Goal: Task Accomplishment & Management: Use online tool/utility

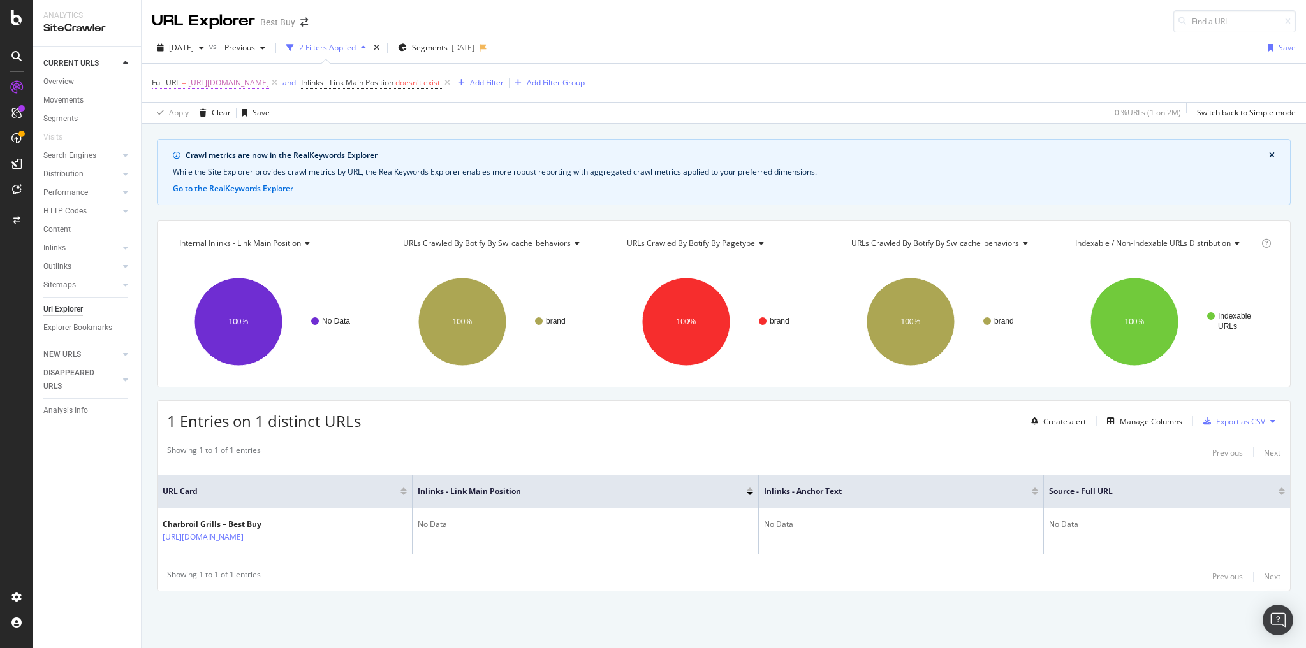
click at [269, 85] on span "https://www.bestbuy.com/site/brands/charbroil/pcmcat1634048100892.c?id=pcmcat16…" at bounding box center [228, 83] width 81 height 18
click at [289, 133] on icon at bounding box center [292, 134] width 7 height 9
click at [245, 136] on input "text" at bounding box center [232, 134] width 139 height 20
paste input "[URL][DOMAIN_NAME]"
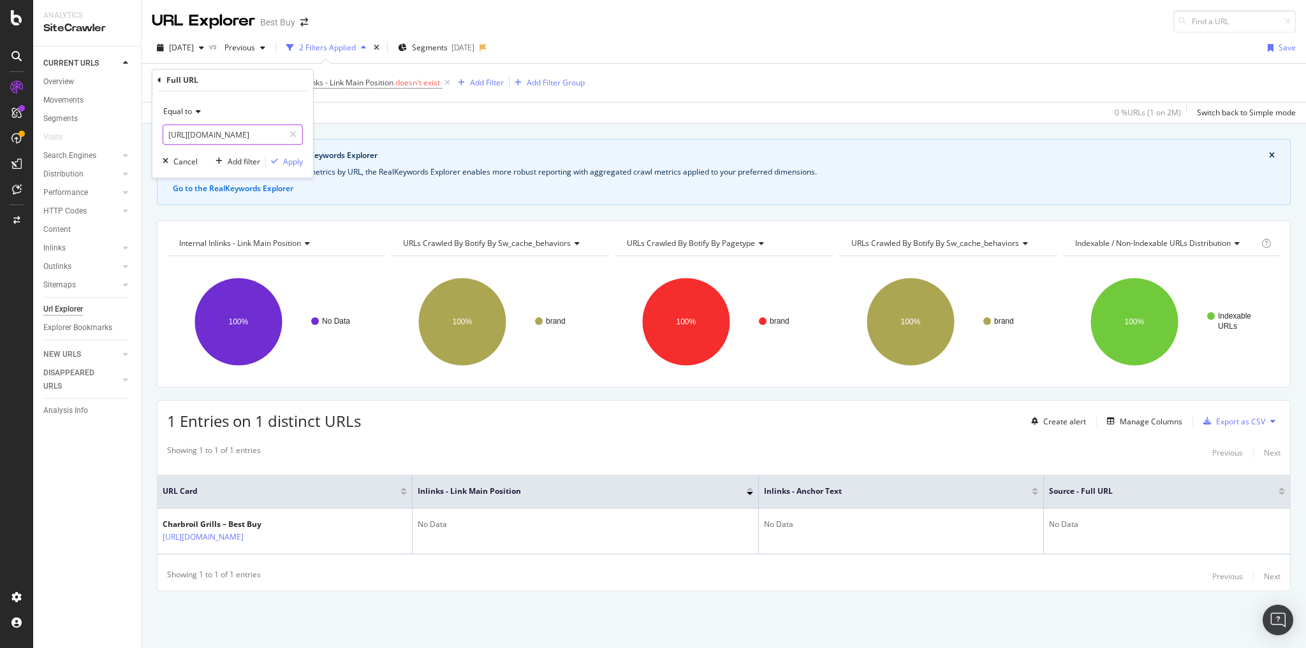
type input "[URL][DOMAIN_NAME]"
click at [288, 165] on div "Apply" at bounding box center [293, 161] width 20 height 11
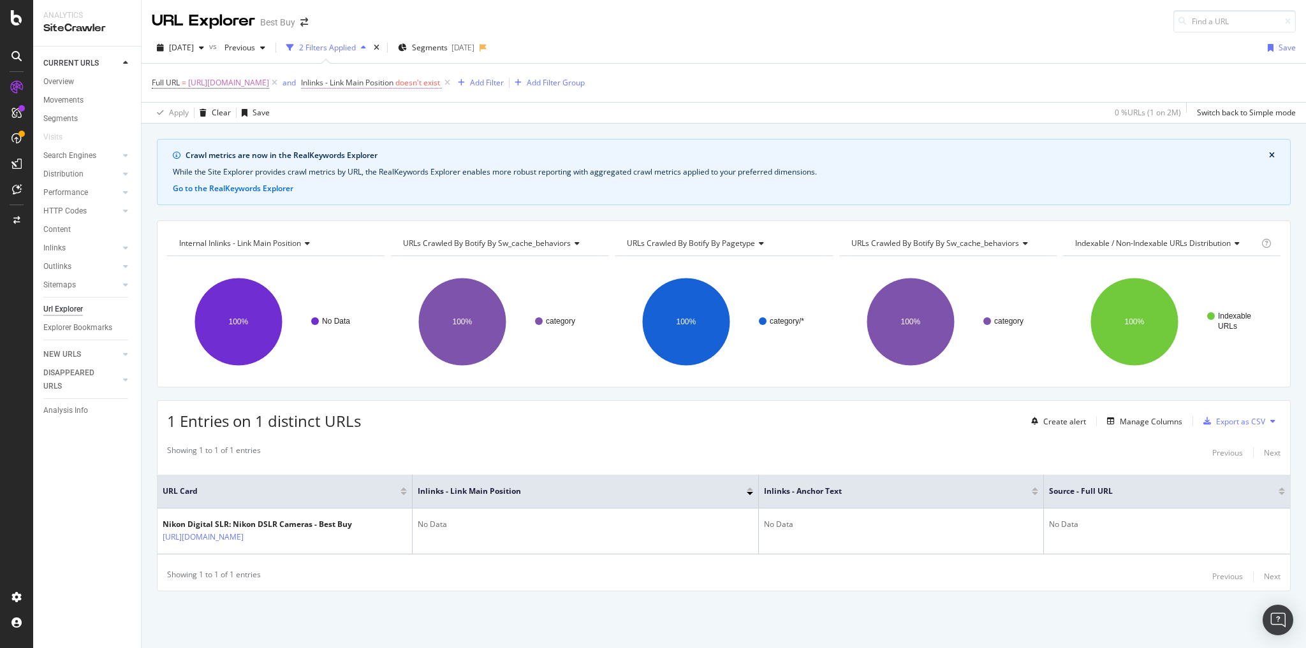
click at [393, 80] on span "Inlinks - Link Main Position" at bounding box center [347, 82] width 92 height 11
click at [669, 156] on div "Cancel" at bounding box center [666, 159] width 24 height 11
click at [504, 82] on div "Add Filter" at bounding box center [487, 82] width 34 height 11
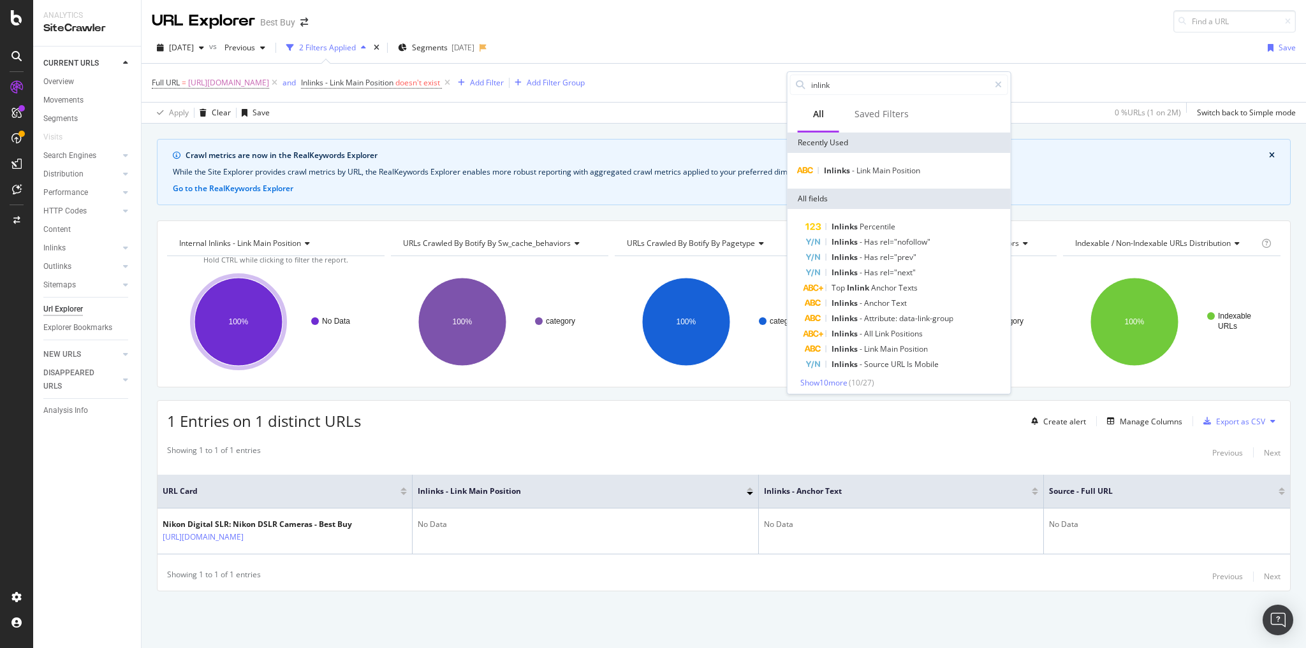
type input "inlink"
click at [838, 383] on span "Show 10 more" at bounding box center [823, 382] width 47 height 11
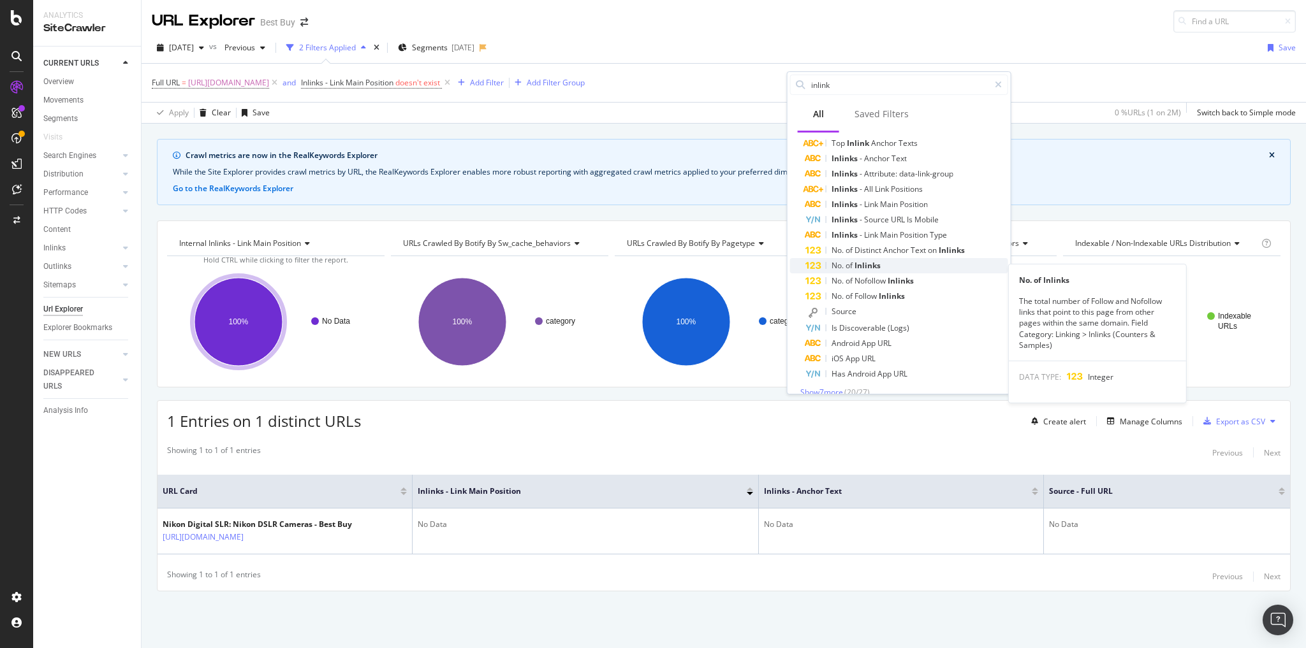
scroll to position [153, 0]
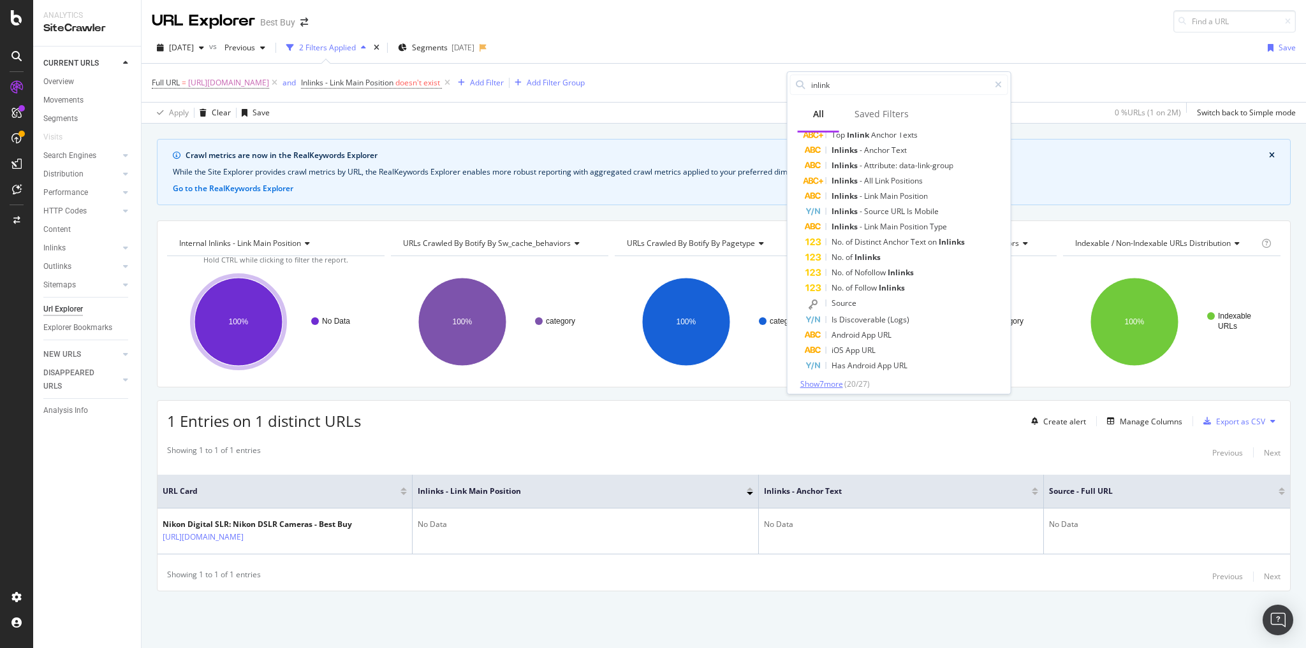
click at [842, 383] on span "Show 7 more" at bounding box center [821, 384] width 43 height 11
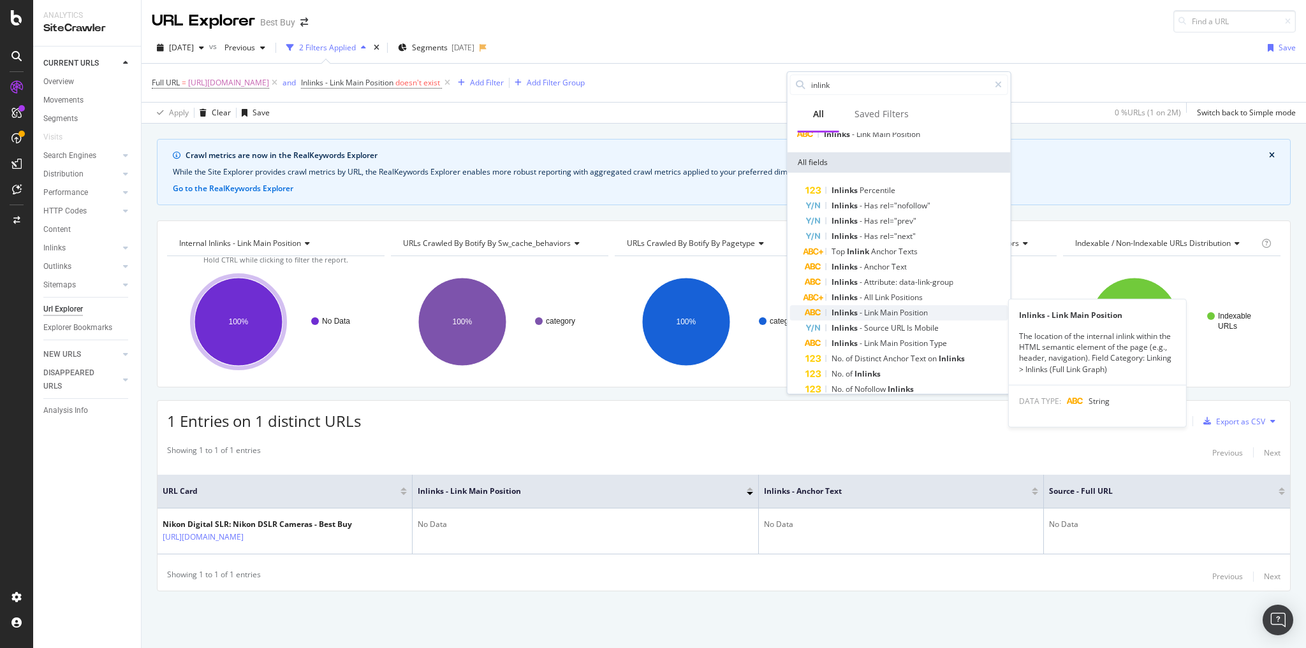
scroll to position [51, 0]
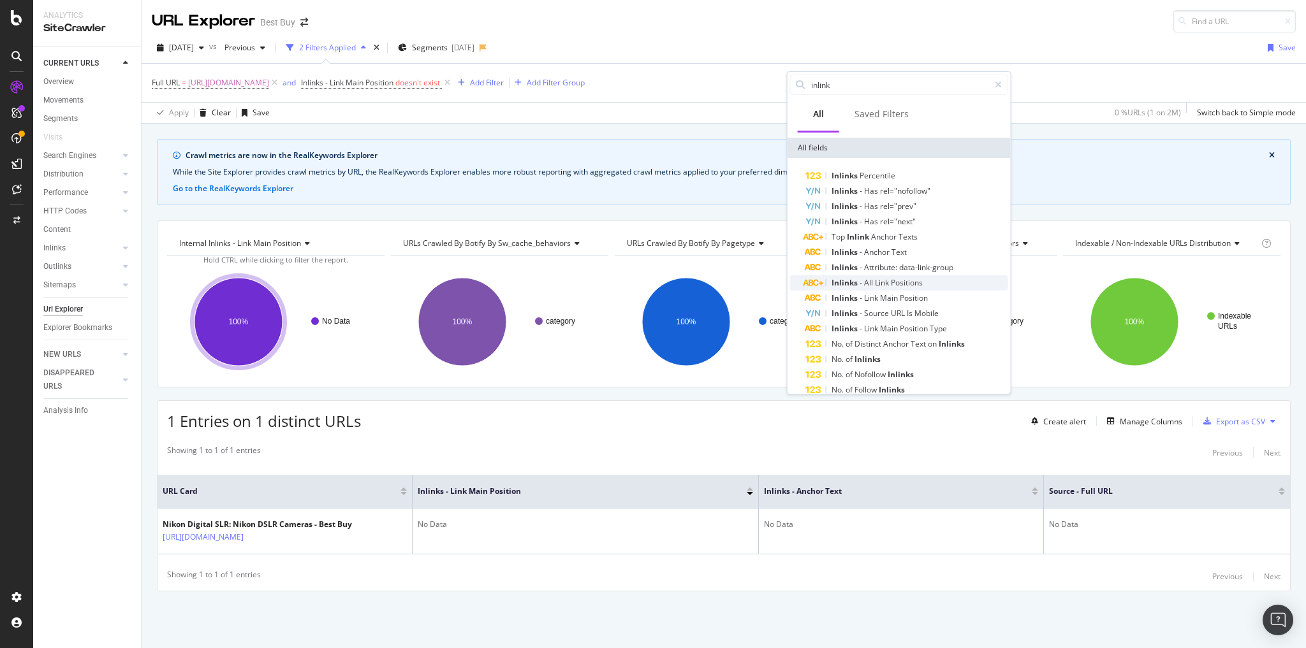
click at [884, 280] on span "Link" at bounding box center [883, 282] width 16 height 11
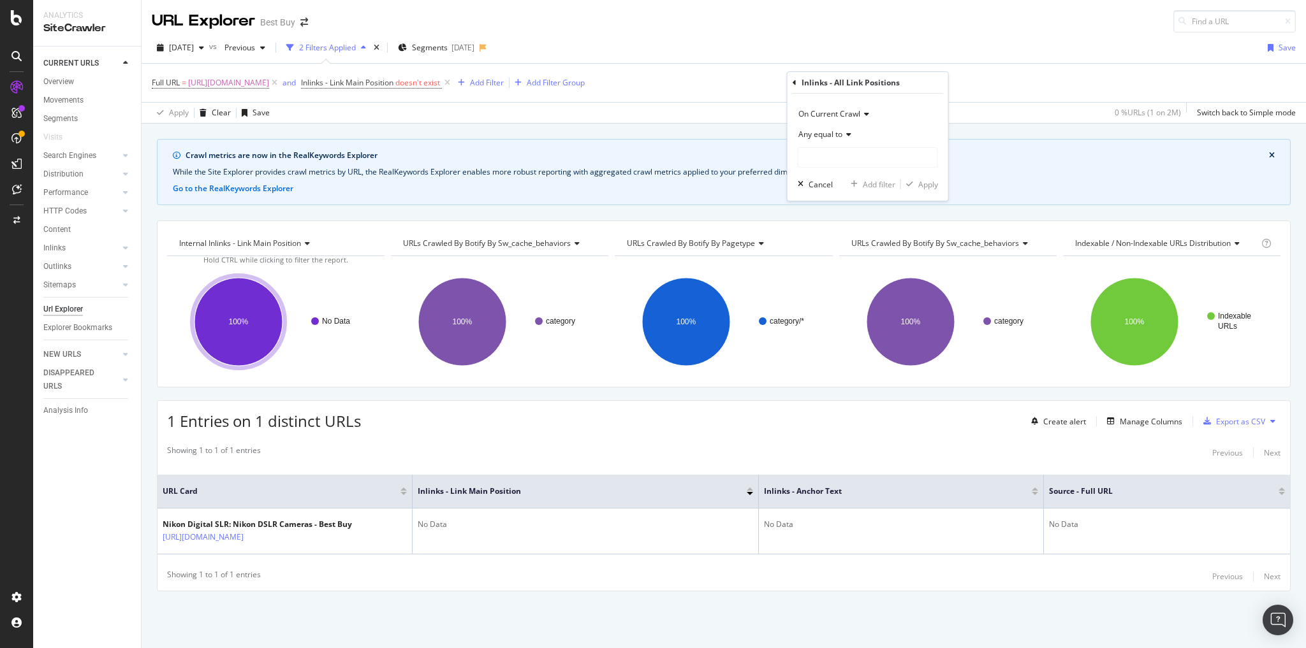
click at [850, 137] on div "Any equal to" at bounding box center [868, 134] width 140 height 20
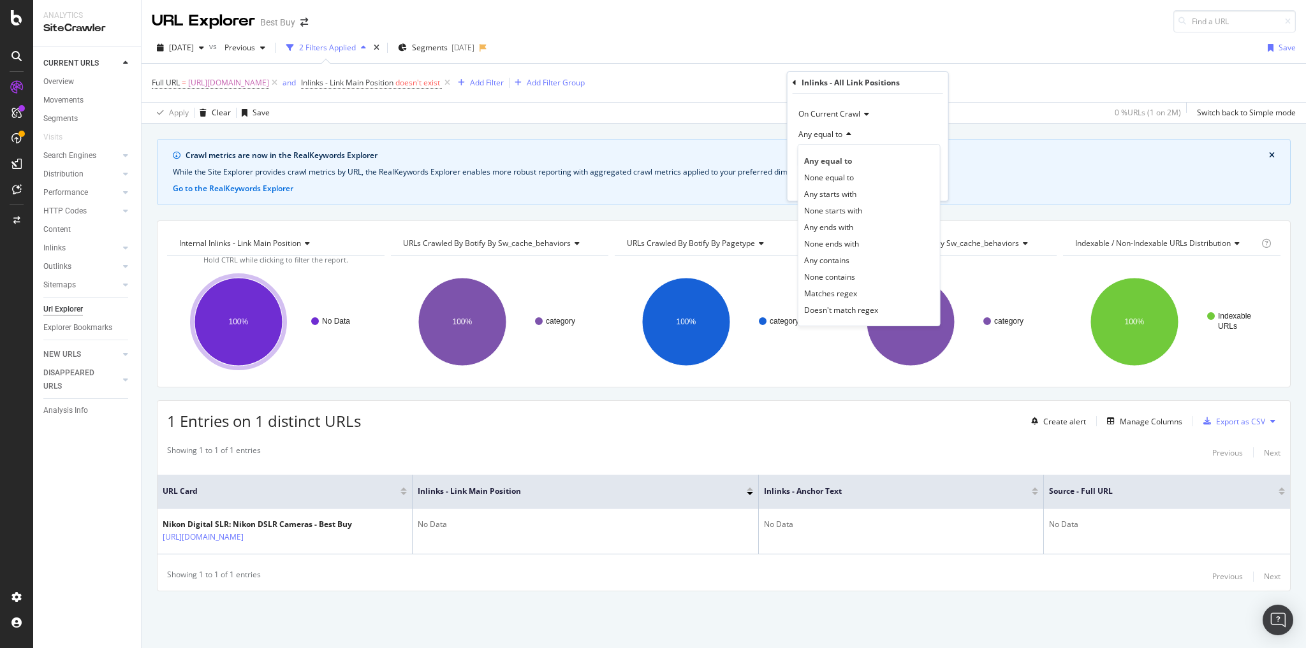
click at [881, 124] on div "Any equal to" at bounding box center [868, 134] width 140 height 20
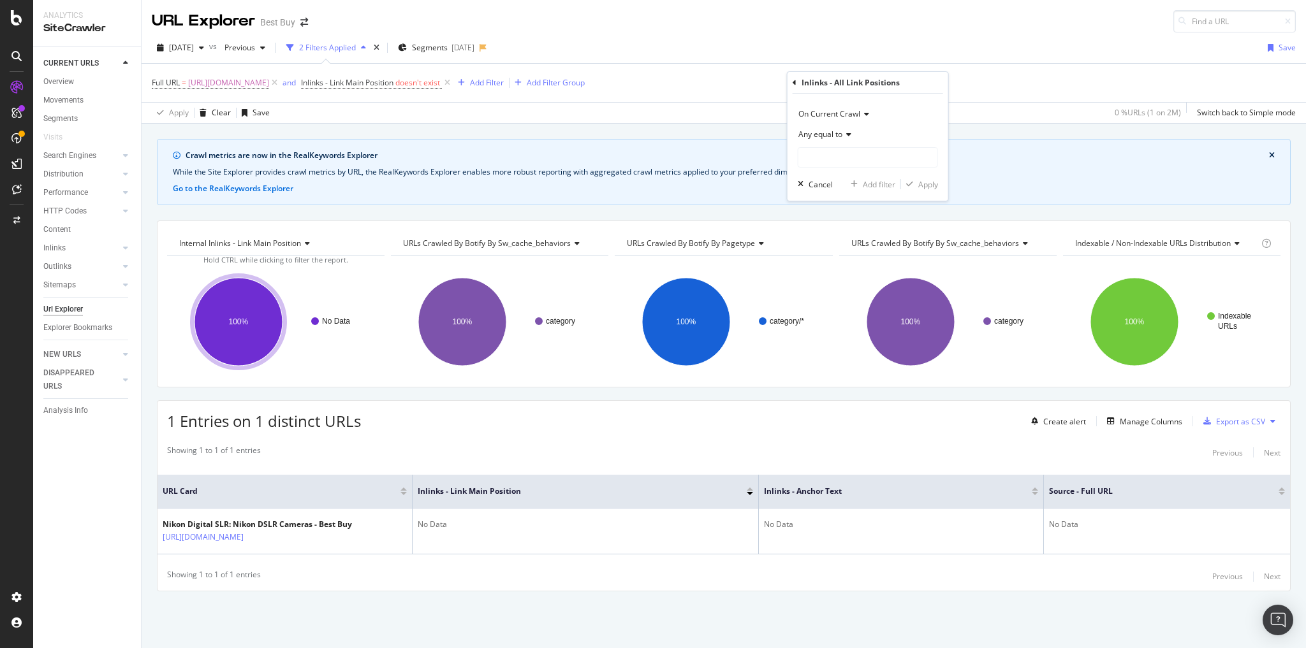
click at [849, 136] on icon at bounding box center [846, 135] width 9 height 8
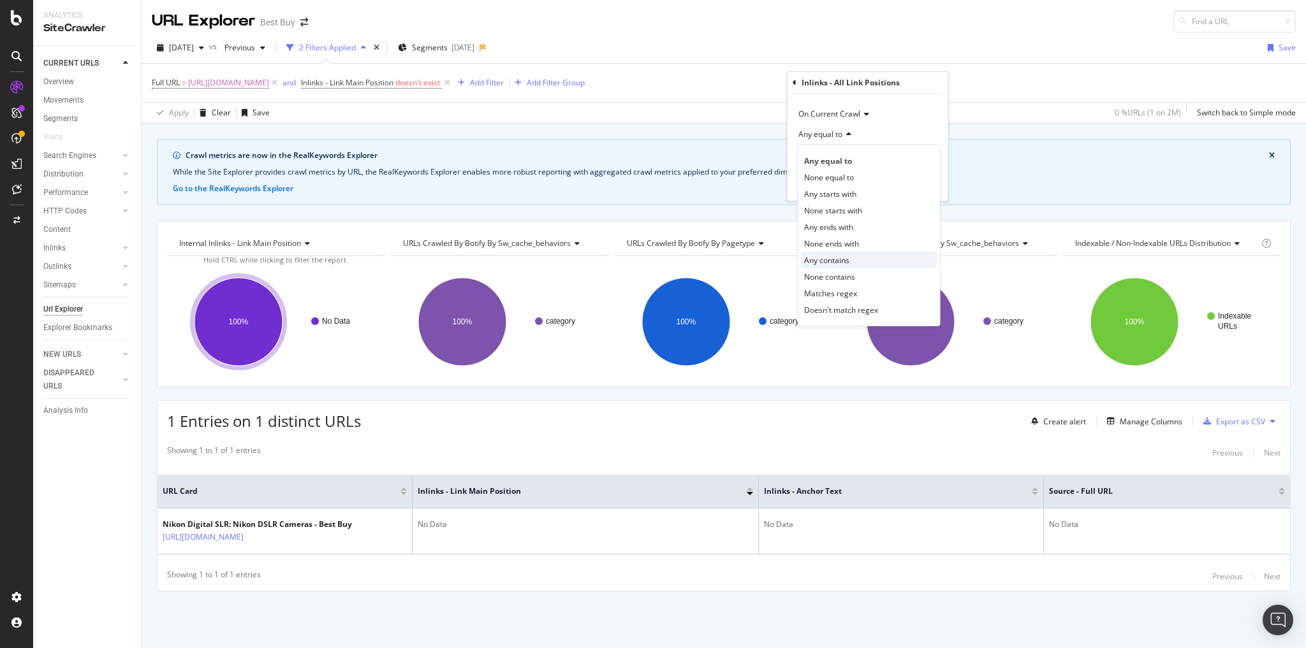
click at [830, 260] on span "Any contains" at bounding box center [826, 260] width 45 height 11
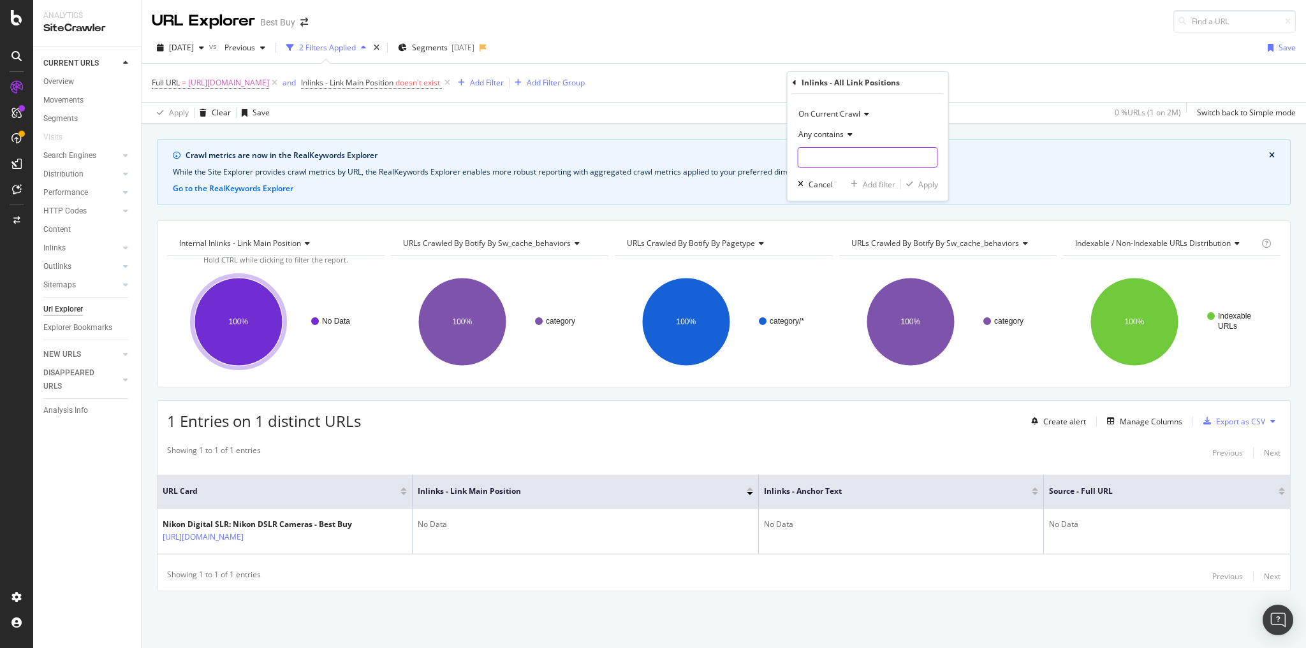
click at [830, 158] on input "text" at bounding box center [867, 157] width 139 height 20
type input "pcmcat155400050000"
click at [926, 187] on div "Apply" at bounding box center [928, 184] width 20 height 11
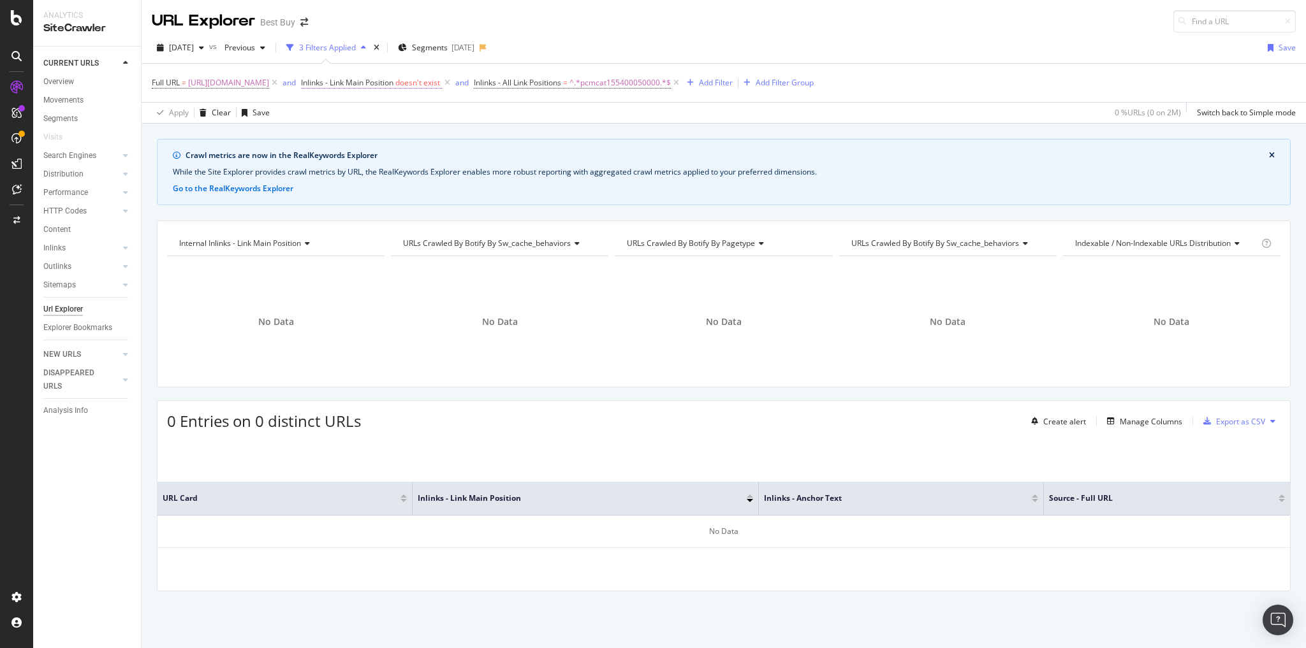
click at [393, 81] on span "Inlinks - Link Main Position" at bounding box center [347, 82] width 92 height 11
click at [767, 34] on div "2025 Jul. 29th vs Previous 3 Filters Applied Segments 2025-08-20 Save Full URL …" at bounding box center [724, 78] width 1164 height 91
click at [682, 82] on icon at bounding box center [676, 83] width 11 height 13
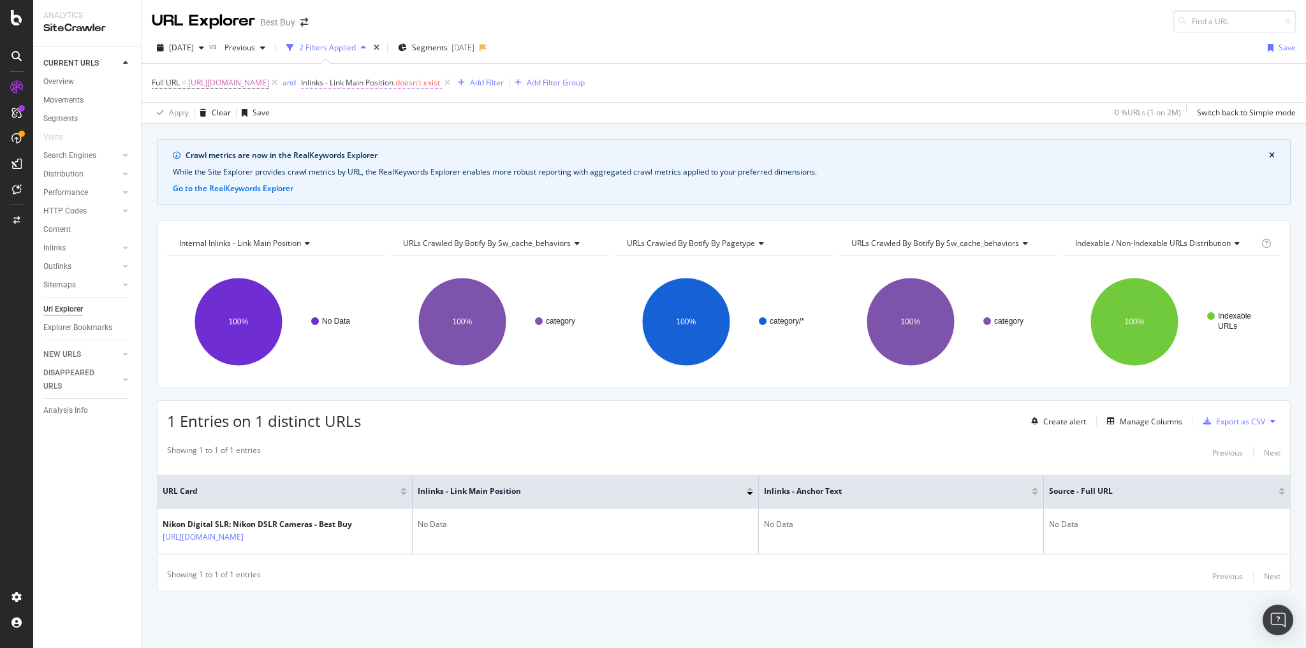
click at [442, 82] on span "Inlinks - Link Main Position doesn't exist" at bounding box center [371, 82] width 141 height 11
click at [689, 128] on span "Doesn't exist" at bounding box center [666, 131] width 46 height 11
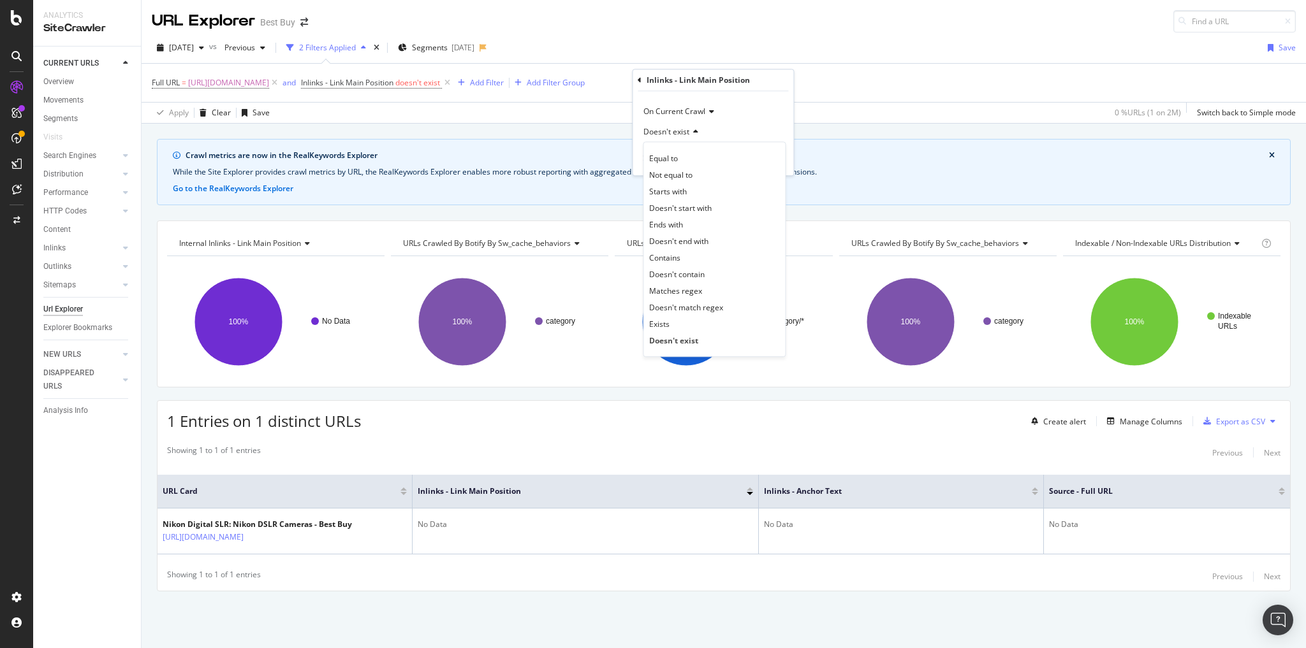
click at [831, 94] on div "Full URL = https://www.bestbuy.com/site/all-nikon-cameras/nikon-digital-slr/pcm…" at bounding box center [724, 83] width 1144 height 38
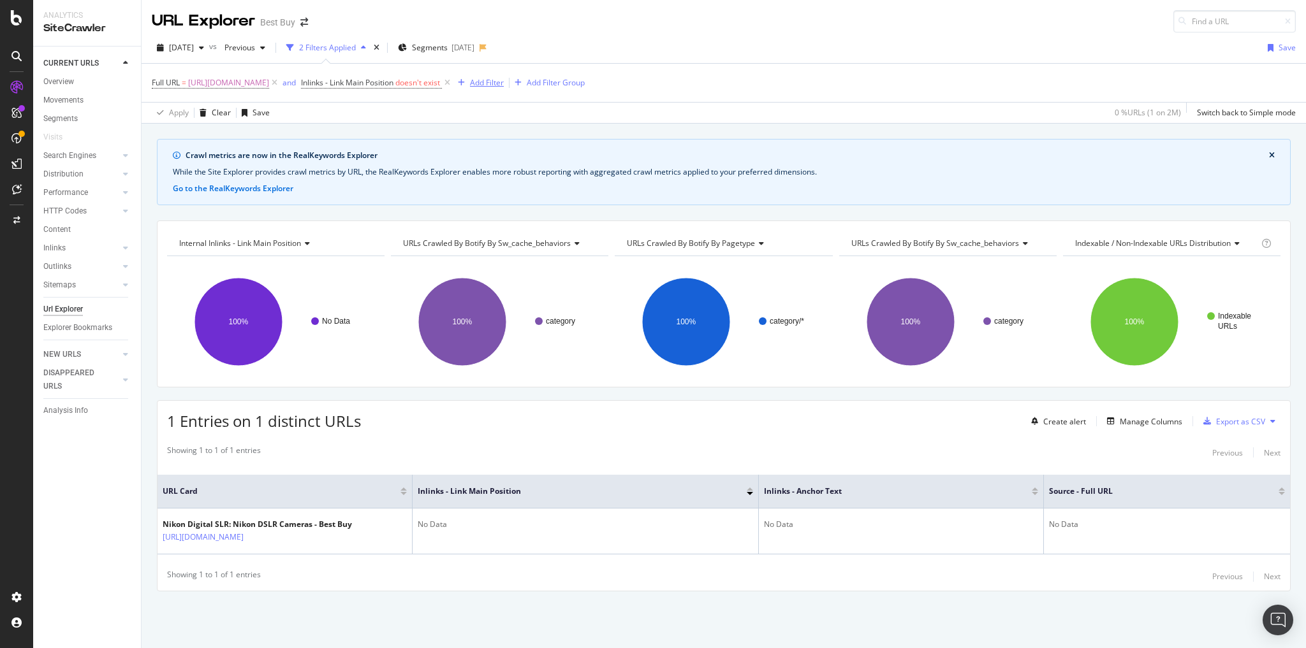
click at [504, 84] on div "Add Filter" at bounding box center [487, 82] width 34 height 11
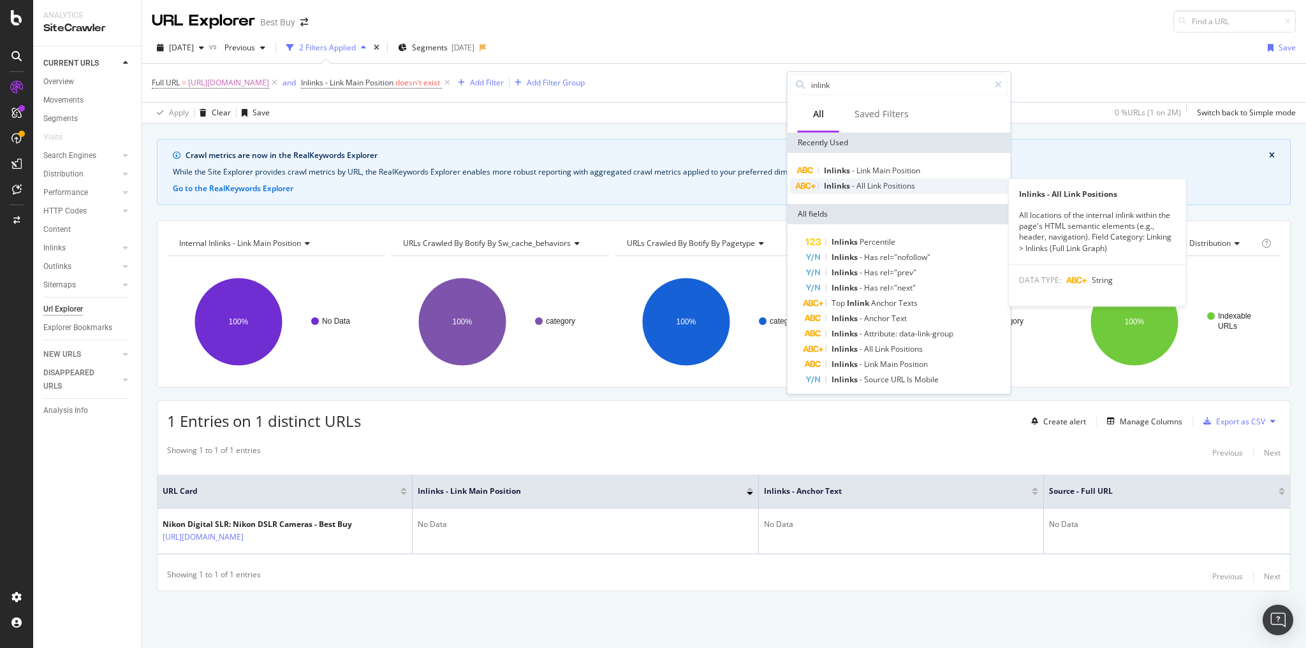
click at [875, 186] on span "Link" at bounding box center [875, 185] width 16 height 11
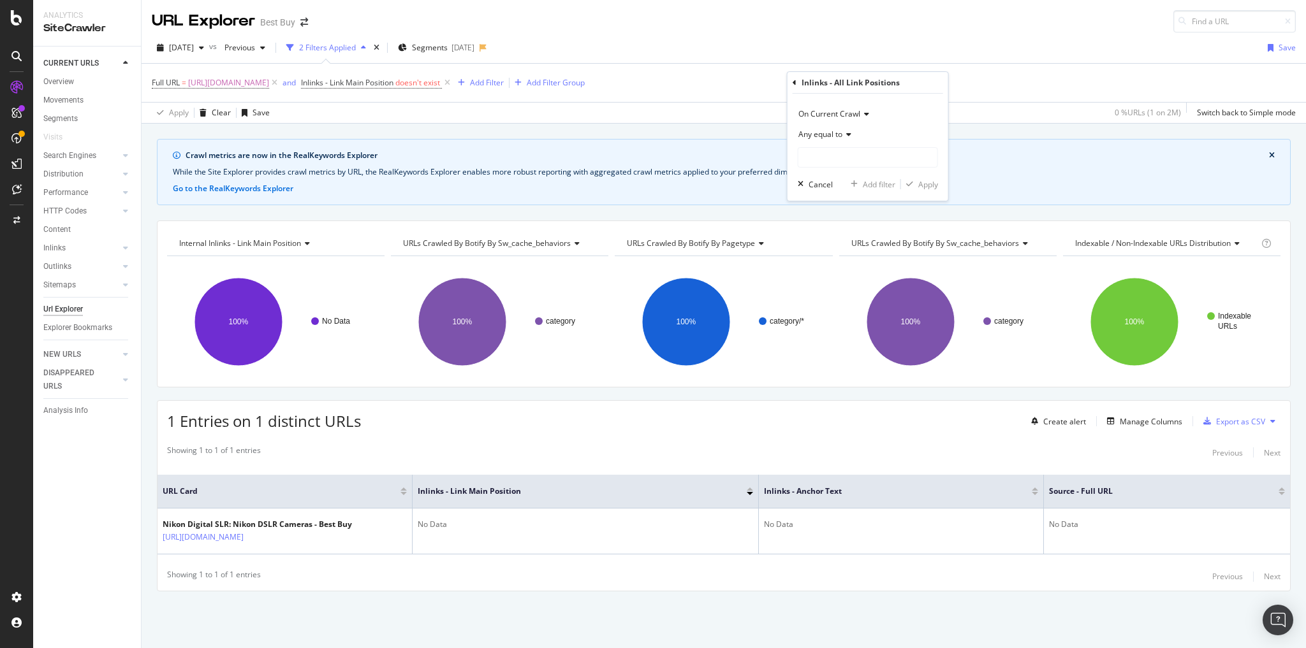
click at [851, 131] on div "Any equal to" at bounding box center [868, 134] width 140 height 20
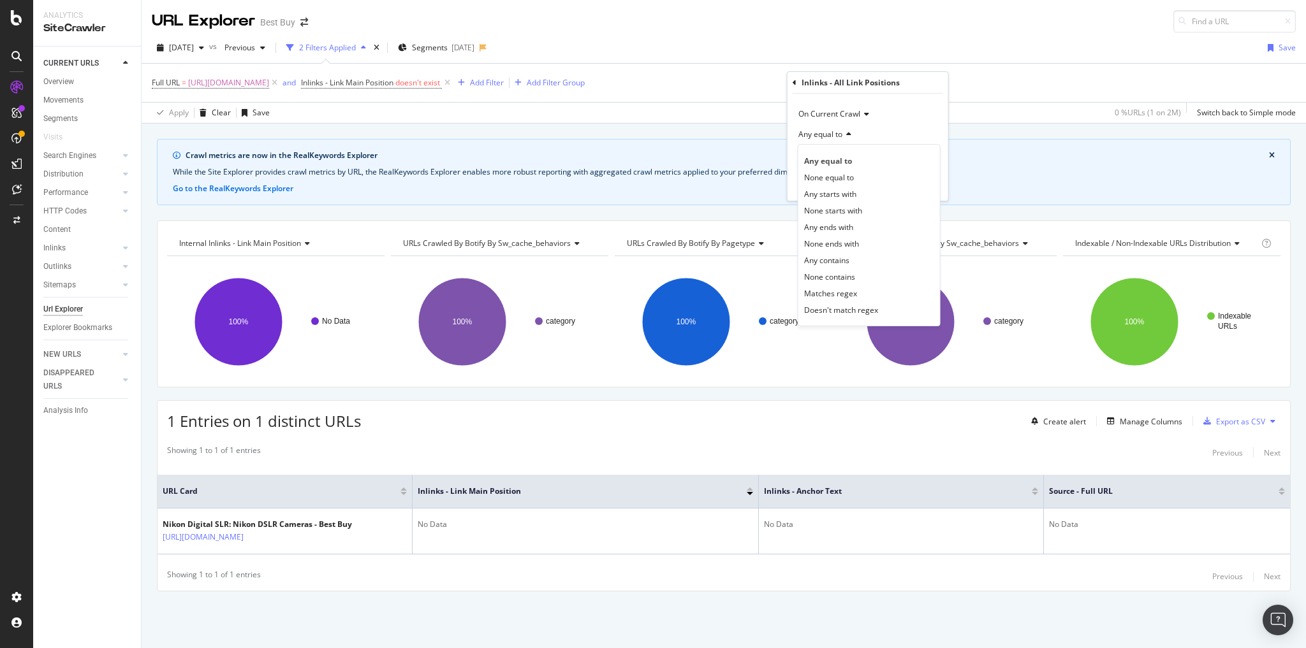
click at [879, 134] on div "Any equal to" at bounding box center [868, 134] width 140 height 20
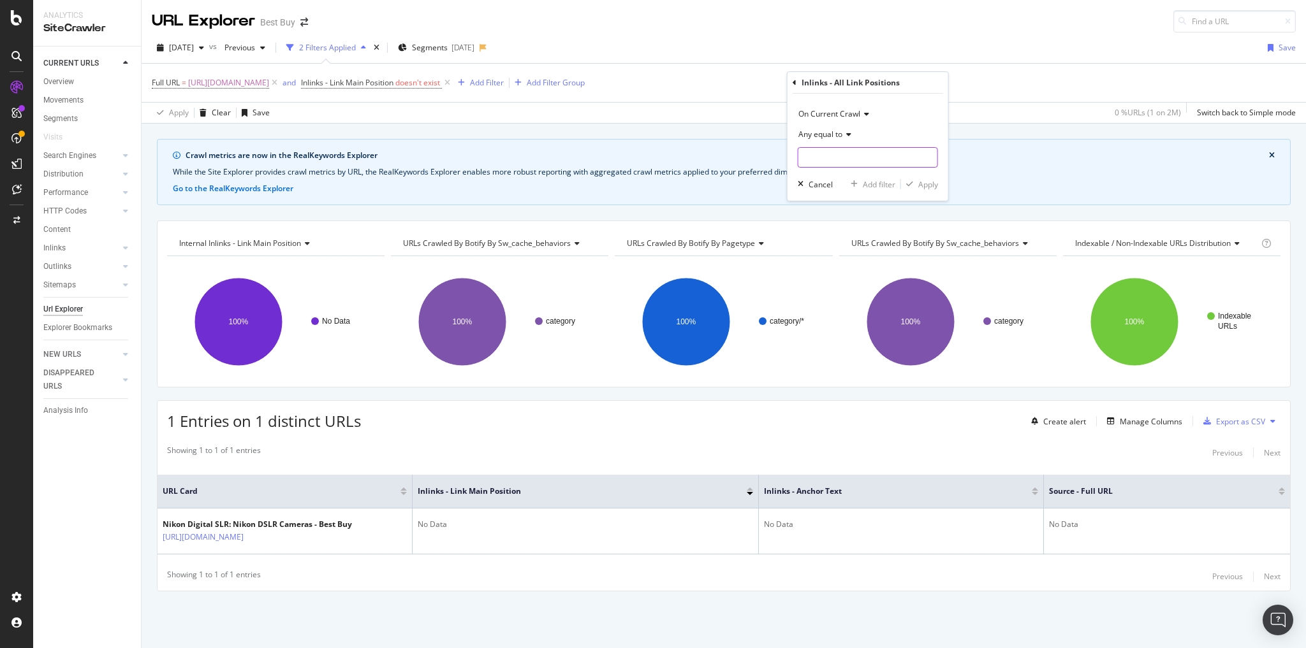
click at [865, 156] on input "text" at bounding box center [867, 157] width 139 height 20
type input "D"
type input "doesn't exist"
click at [932, 186] on div "Apply" at bounding box center [928, 184] width 20 height 11
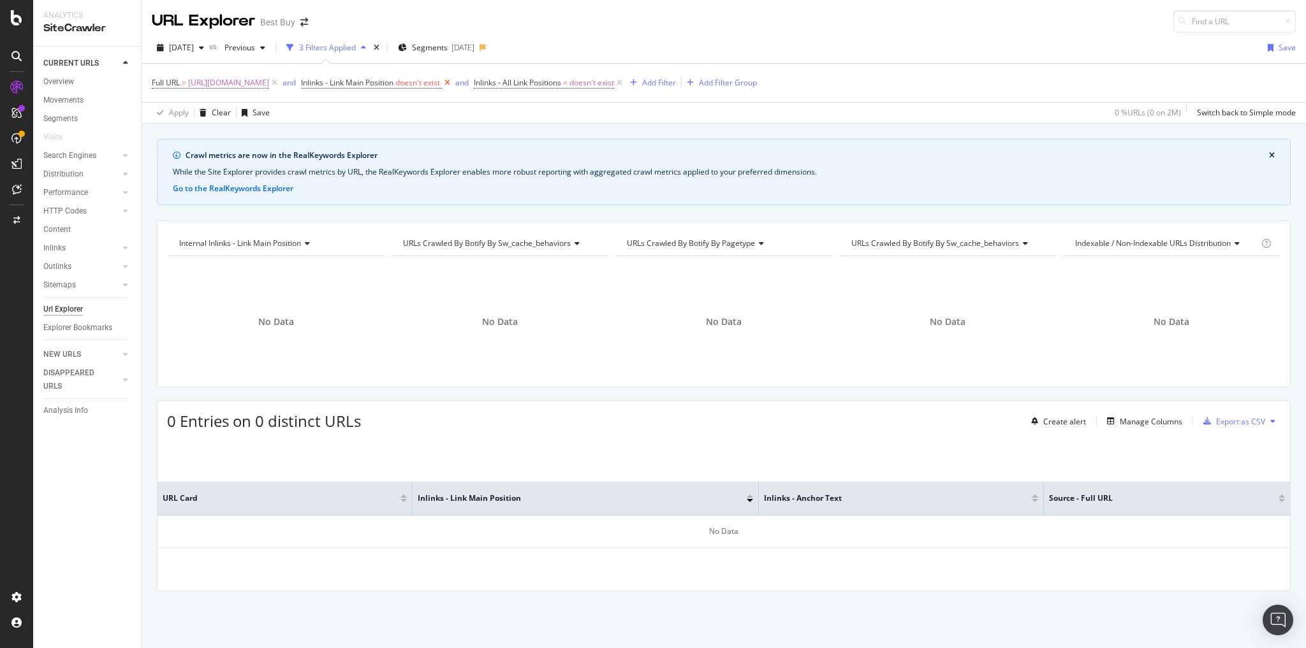
click at [453, 82] on icon at bounding box center [447, 83] width 11 height 13
click at [441, 85] on span "doesn't exist" at bounding box center [419, 83] width 45 height 18
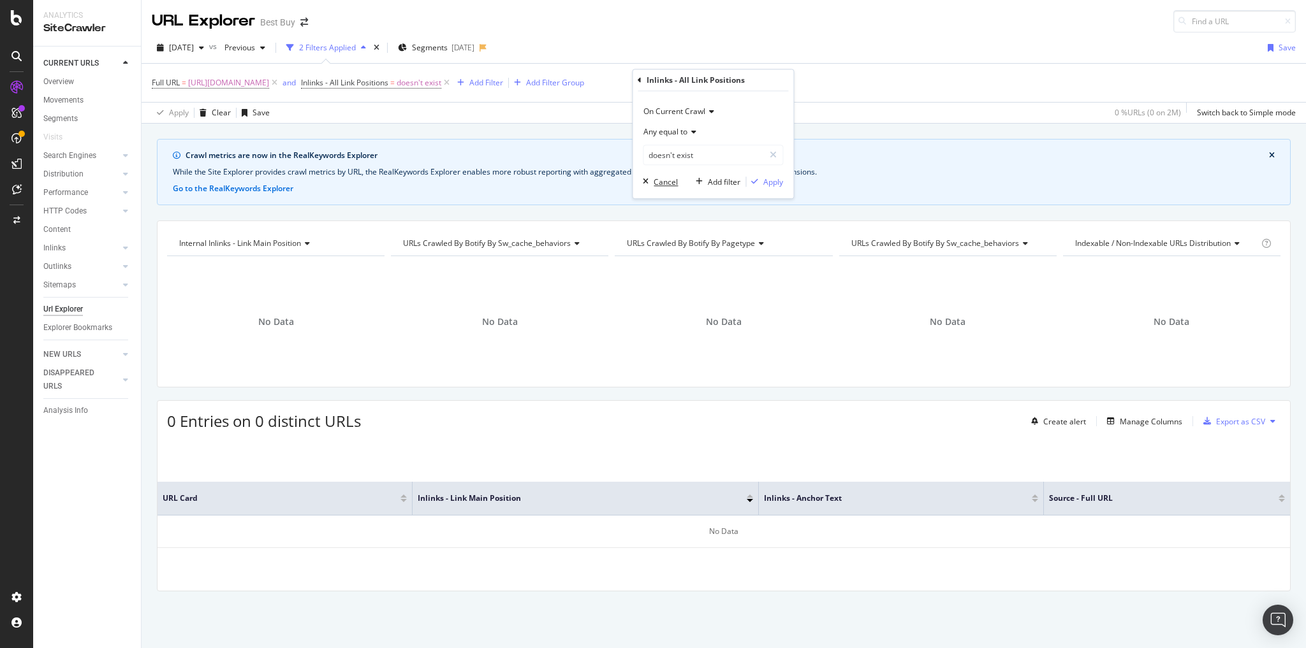
drag, startPoint x: 666, startPoint y: 182, endPoint x: 679, endPoint y: 174, distance: 15.7
click at [666, 182] on div "Cancel" at bounding box center [666, 182] width 24 height 11
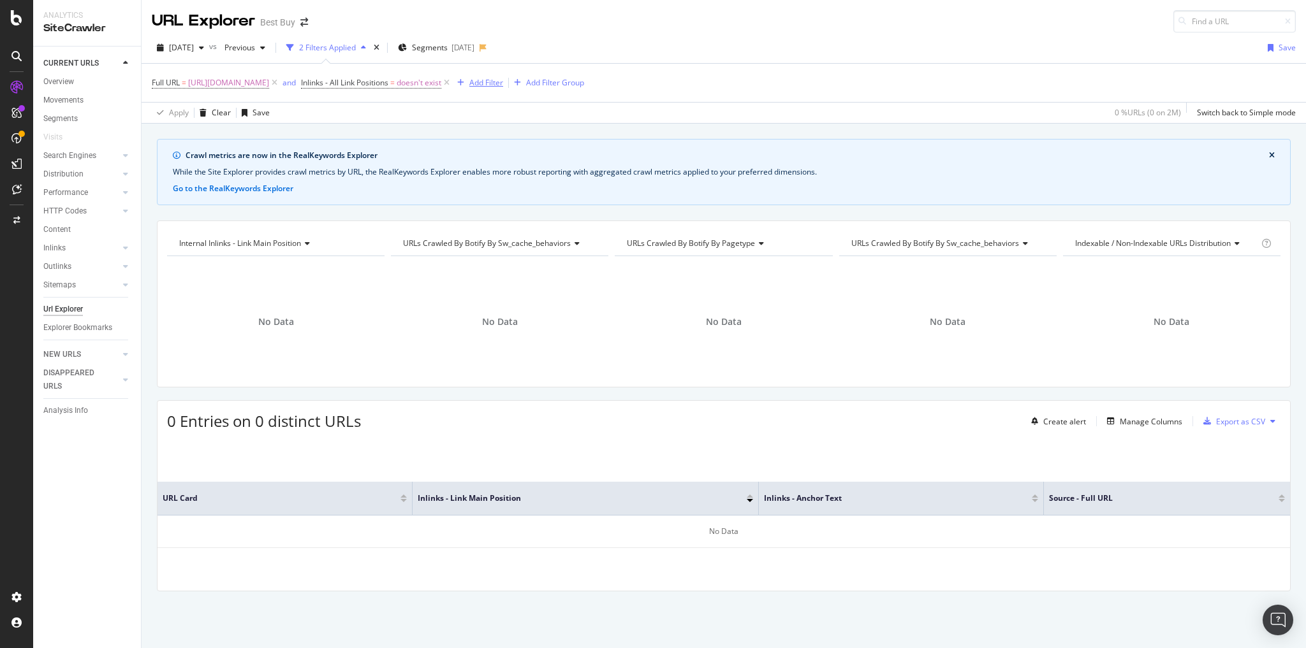
click at [503, 80] on div "Add Filter" at bounding box center [486, 82] width 34 height 11
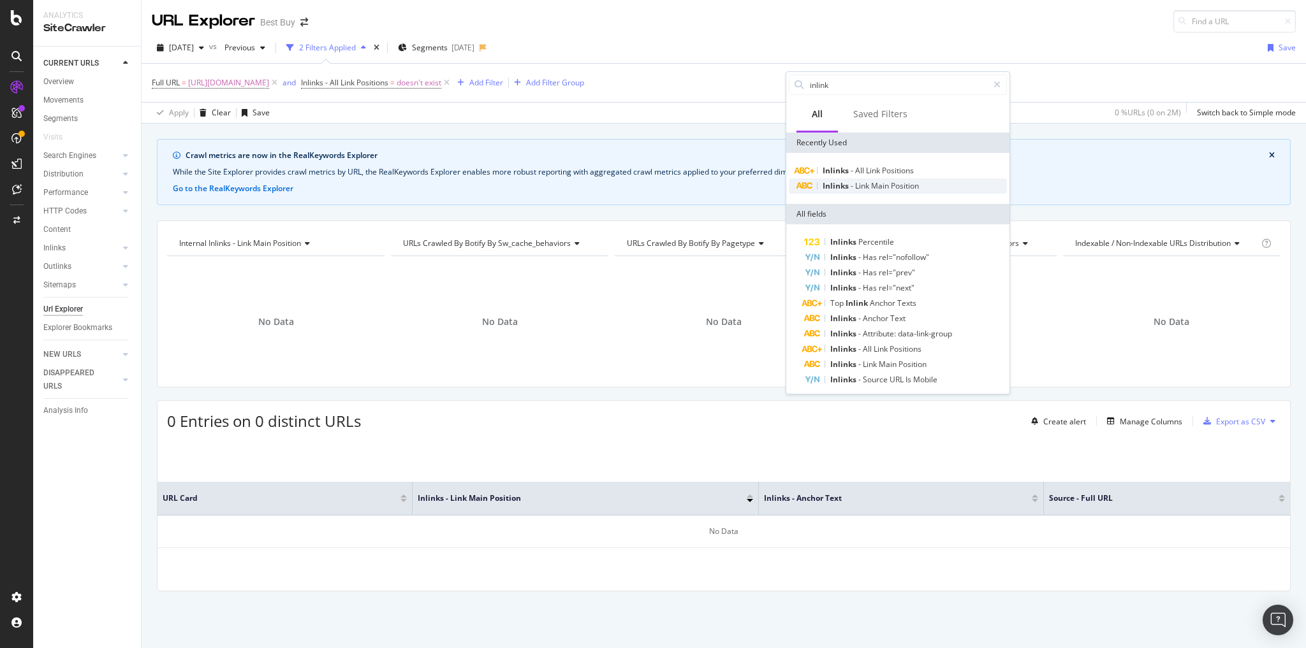
click at [884, 186] on span "Main" at bounding box center [881, 185] width 20 height 11
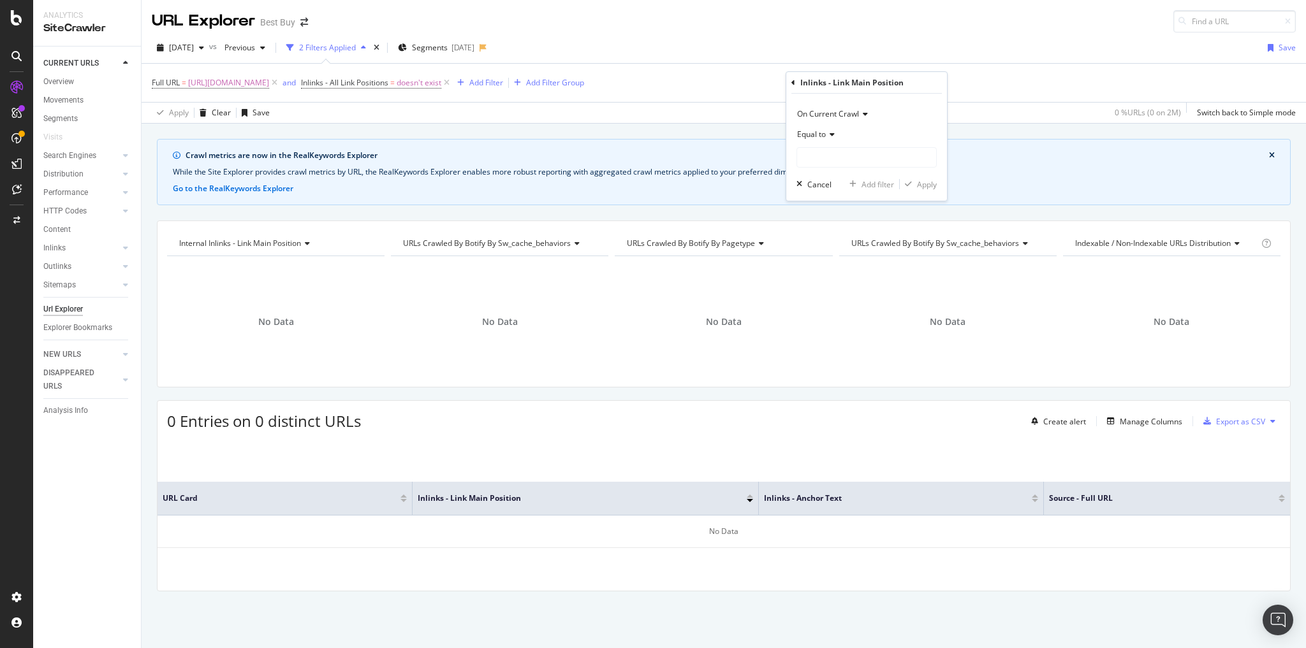
click at [838, 137] on div "Equal to" at bounding box center [866, 134] width 140 height 20
click at [835, 340] on span "Doesn't exist" at bounding box center [826, 343] width 46 height 11
drag, startPoint x: 923, startPoint y: 161, endPoint x: 877, endPoint y: 140, distance: 51.1
click at [923, 161] on div "Apply" at bounding box center [927, 161] width 20 height 11
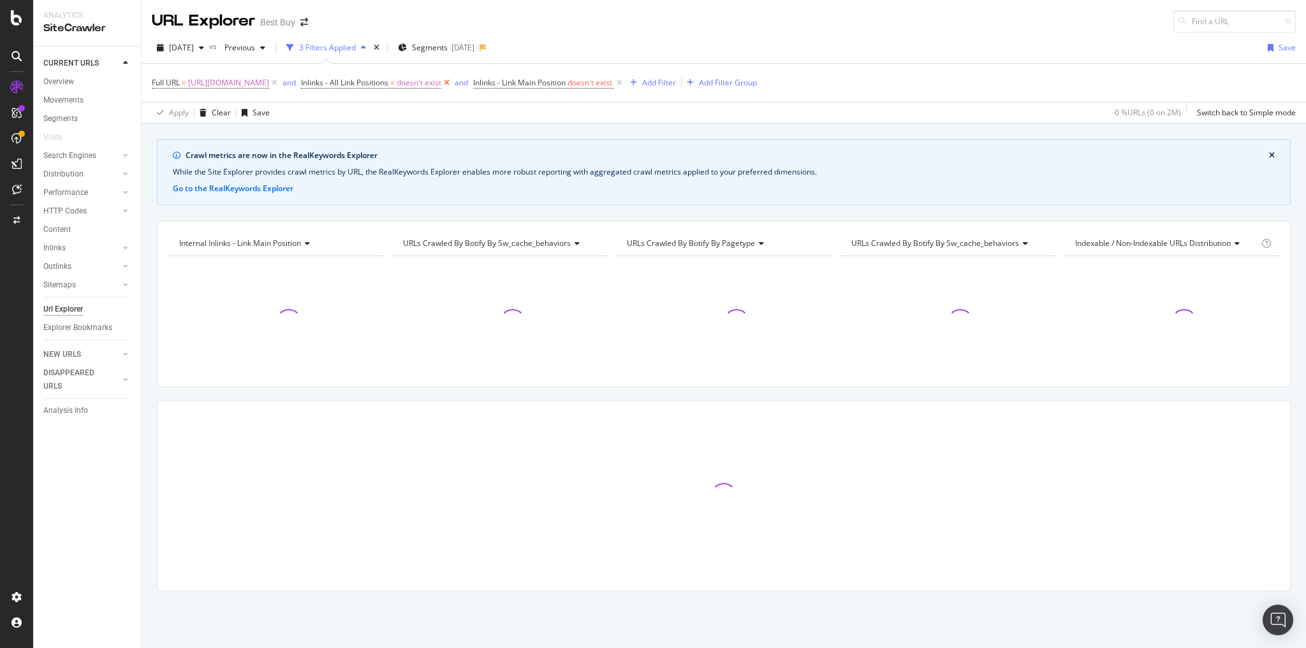
click at [452, 80] on icon at bounding box center [446, 83] width 11 height 13
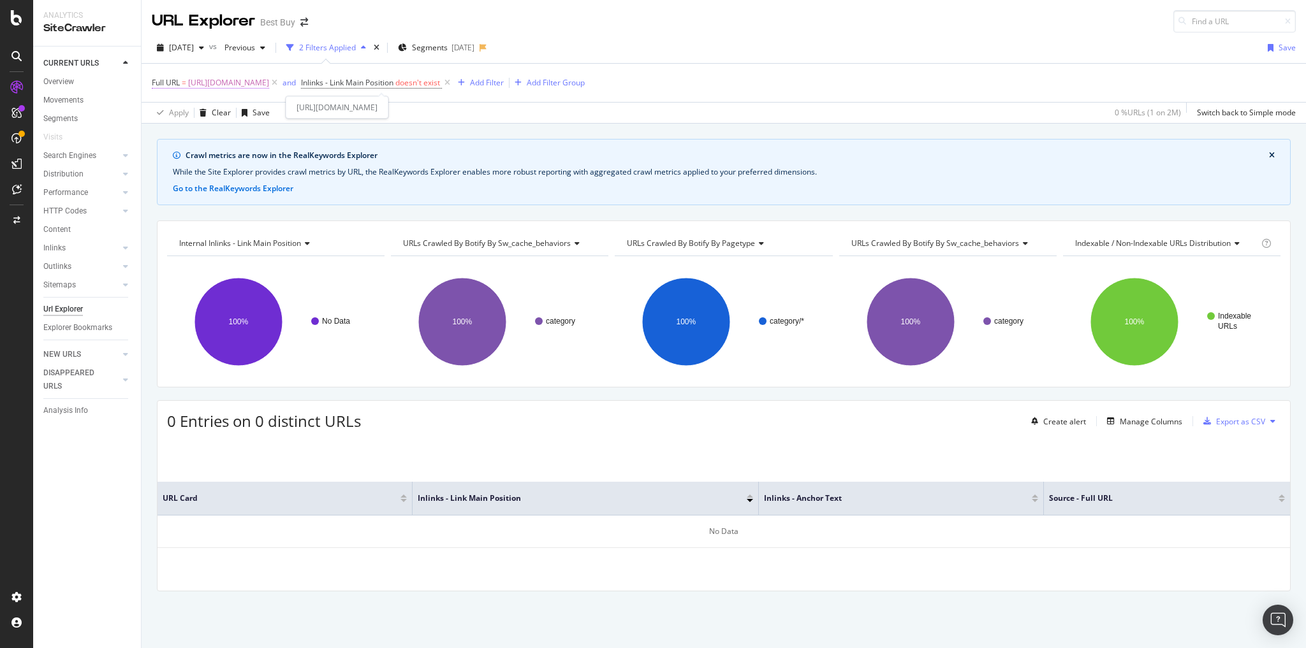
click at [269, 84] on span "https://www.bestbuy.com/site/all-nikon-cameras/nikon-digital-slr/pcmcat15540005…" at bounding box center [228, 83] width 81 height 18
click at [201, 134] on input "https://www.bestbuy.com/site/all-nikon-cameras/nikon-digital-slr/pcmcat15540005…" at bounding box center [223, 134] width 121 height 20
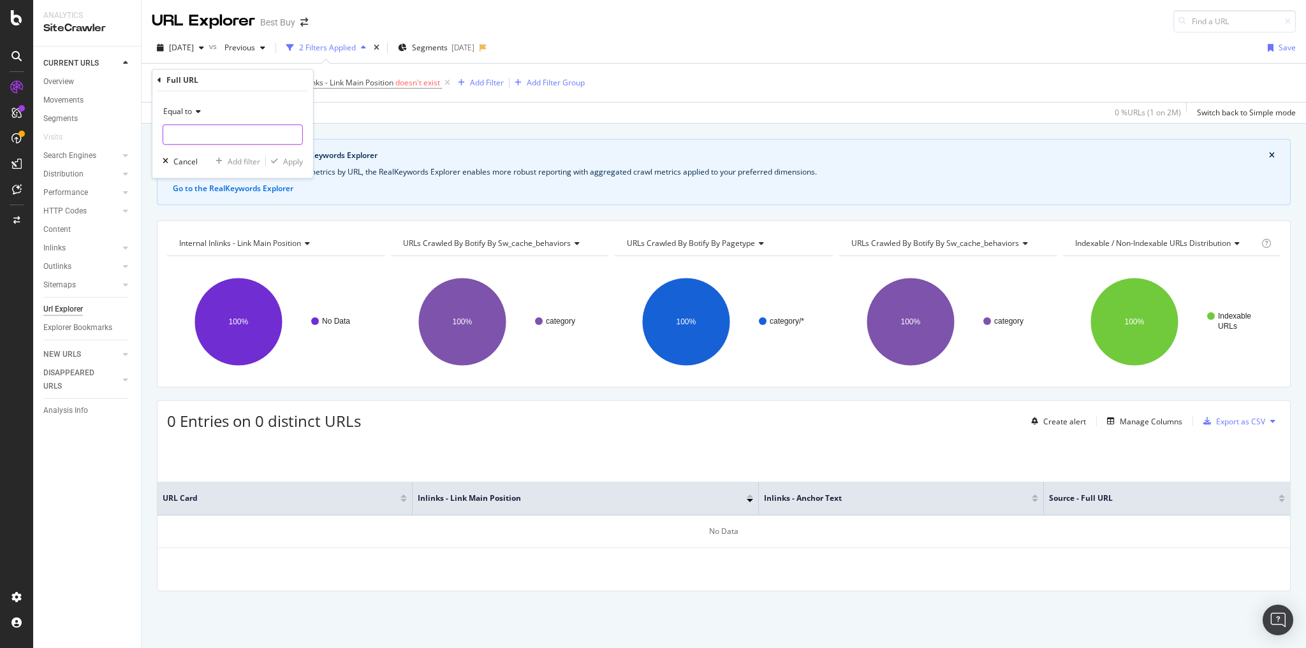
paste input "https://www.bestbuy.com/site/whirlpool/whirlpool-wall-ovens/pcmcat157300050012.…"
type input "https://www.bestbuy.com/site/whirlpool/whirlpool-wall-ovens/pcmcat157300050012.…"
click at [284, 161] on div "Apply" at bounding box center [293, 161] width 20 height 11
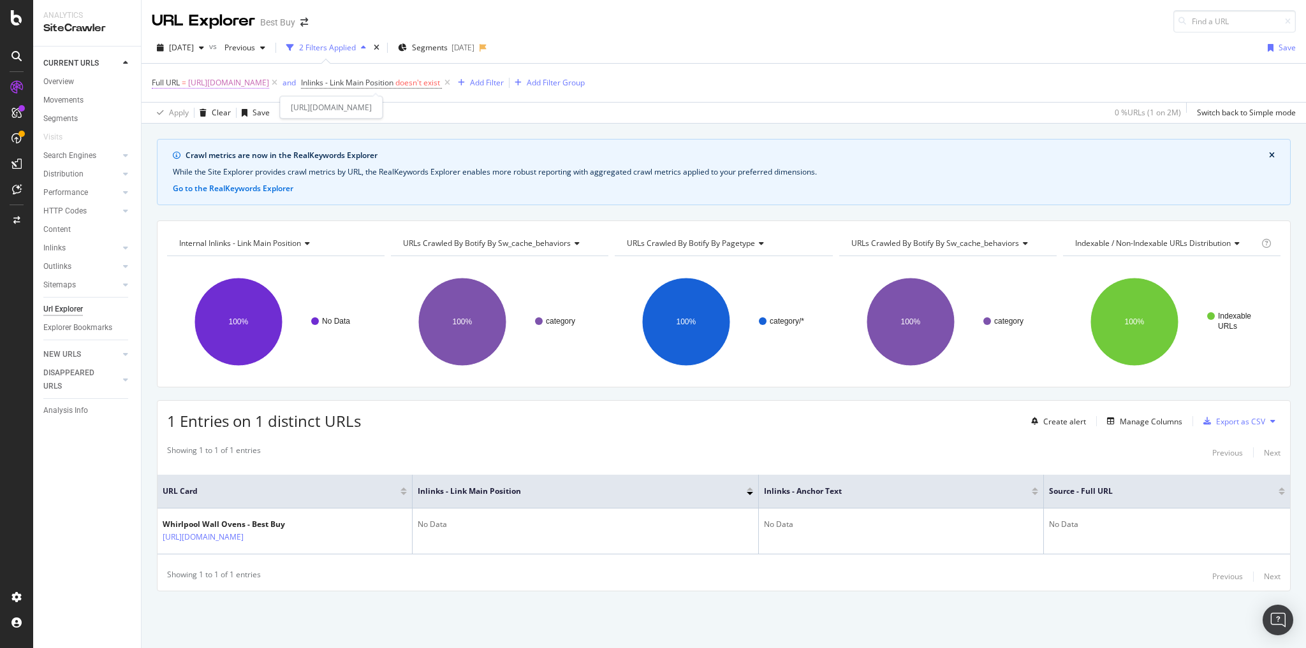
drag, startPoint x: 532, startPoint y: 83, endPoint x: 483, endPoint y: 84, distance: 48.5
drag, startPoint x: 486, startPoint y: 82, endPoint x: 288, endPoint y: 101, distance: 199.8
click at [288, 101] on div "https://www.bestbuy.com/site/whirlpool/whirlpool-wall-ovens/pcmcat157300050012.…" at bounding box center [331, 107] width 103 height 22
copy div "https://www.bestbuy.com/site/whirlpool/whirlpool-wall-ovens/pcmcat157300050012.…"
click at [269, 84] on span "https://www.bestbuy.com/site/whirlpool/whirlpool-wall-ovens/pcmcat157300050012.…" at bounding box center [228, 83] width 81 height 18
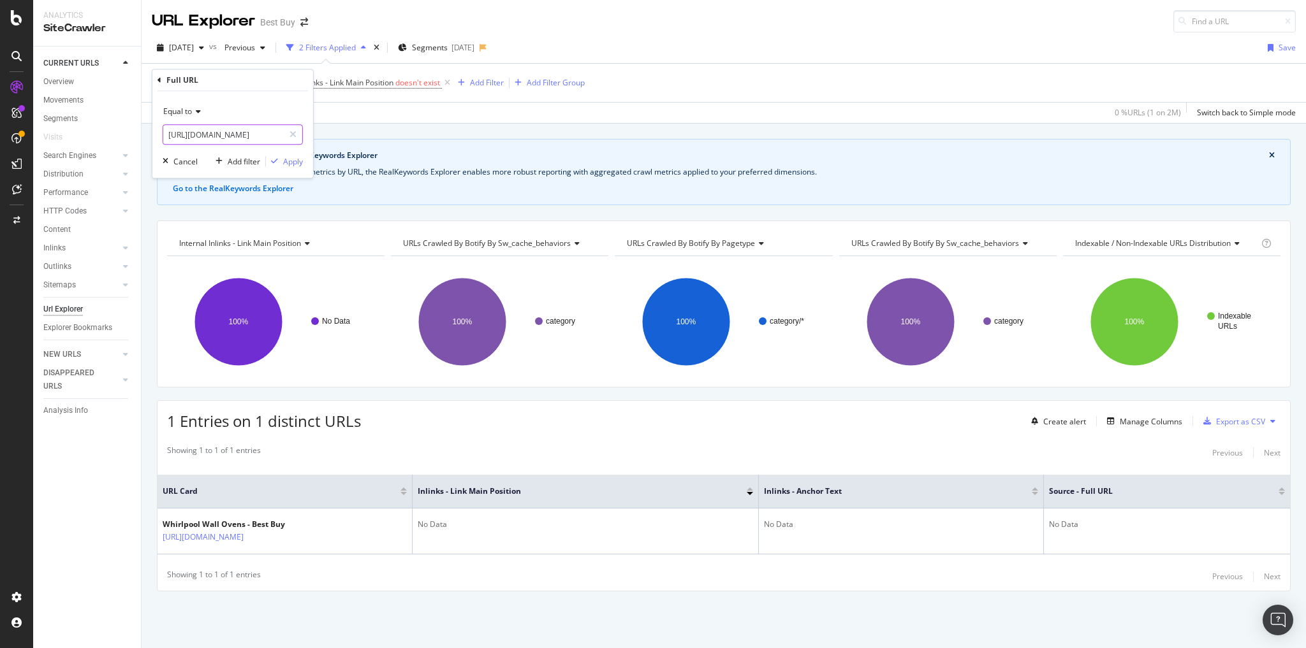
click at [279, 135] on input "https://www.bestbuy.com/site/whirlpool/whirlpool-wall-ovens/pcmcat157300050012.…" at bounding box center [223, 134] width 121 height 20
click at [296, 134] on icon at bounding box center [292, 134] width 7 height 9
click at [243, 143] on input "text" at bounding box center [232, 134] width 139 height 20
paste input "https://www.bestbuy.com/site/lg-appliances/lg-cooktops/pcmcat387800050017.c?id=…"
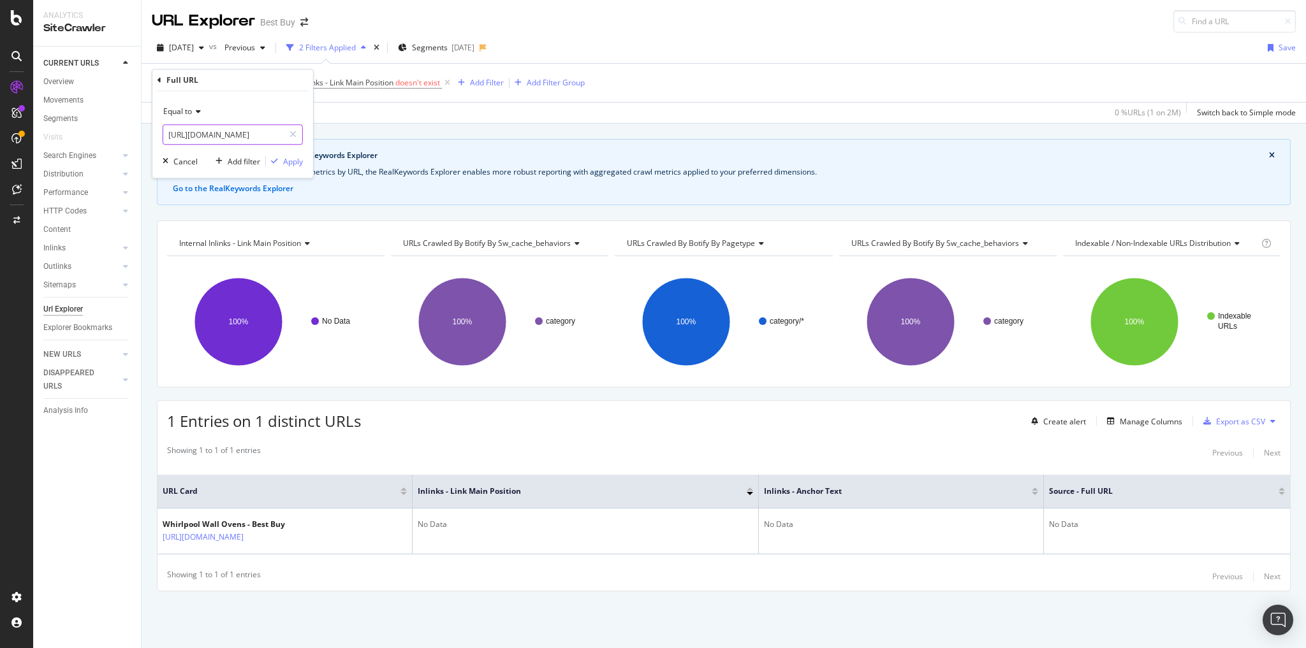
scroll to position [0, 268]
type input "https://www.bestbuy.com/site/lg-appliances/lg-cooktops/pcmcat387800050017.c?id=…"
click at [288, 163] on div "Apply" at bounding box center [293, 161] width 20 height 11
click at [269, 87] on span "https://www.bestbuy.com/site/lg-appliances/lg-cooktops/pcmcat387800050017.c?id=…" at bounding box center [228, 83] width 81 height 18
click at [295, 131] on icon at bounding box center [292, 134] width 7 height 9
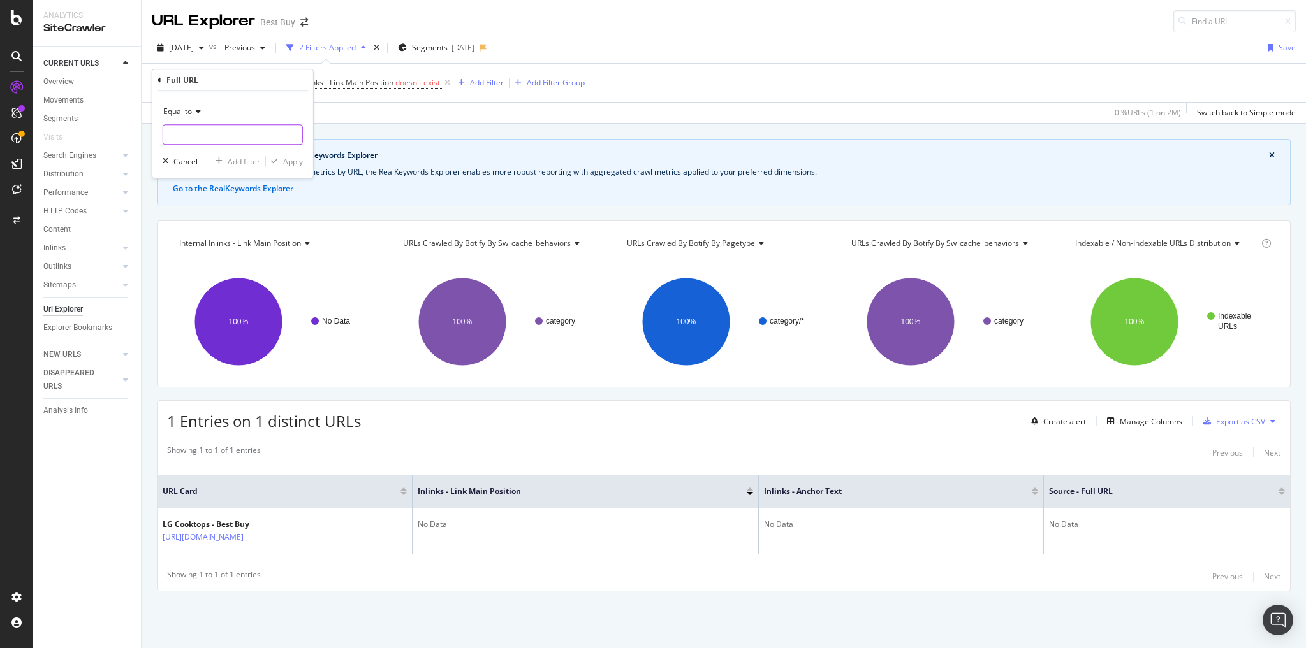
click at [260, 138] on input "text" at bounding box center [232, 134] width 139 height 20
paste input "https://www.bestbuy.com/site/nikon/all-nikon-cameras/pcmcat284400050000.c?id=pc…"
type input "https://www.bestbuy.com/site/nikon/all-nikon-cameras/pcmcat284400050000.c?id=pc…"
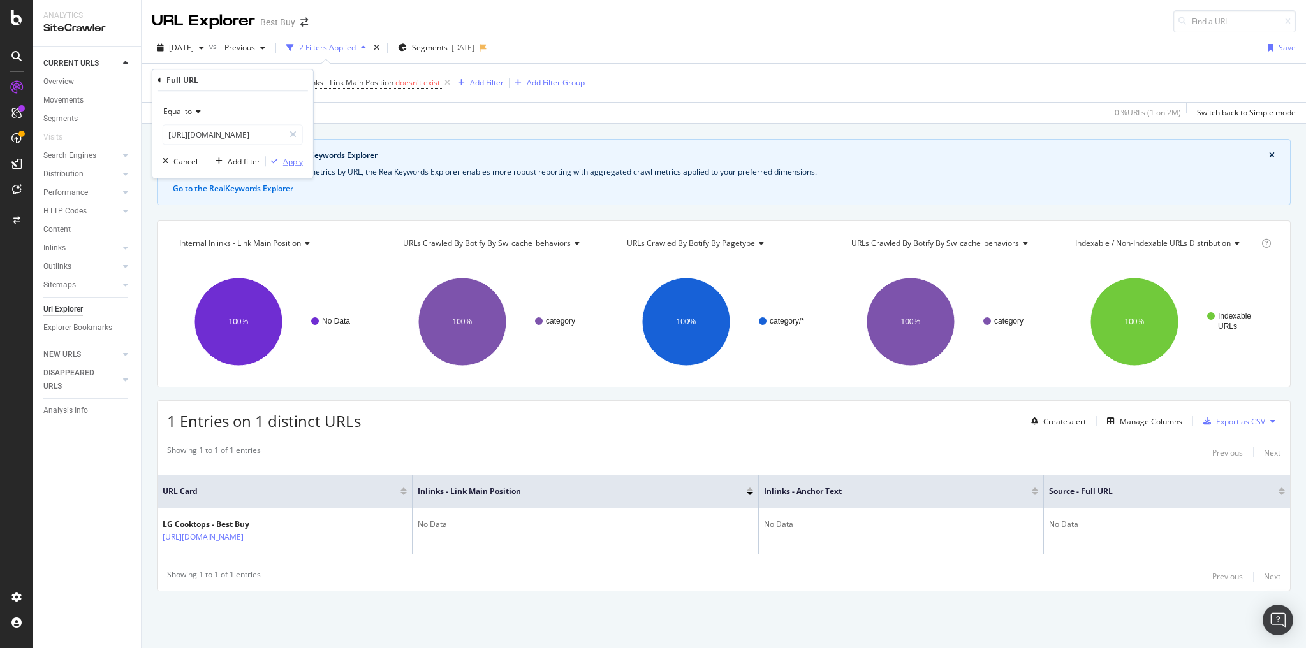
click at [288, 156] on div "Apply" at bounding box center [293, 161] width 20 height 11
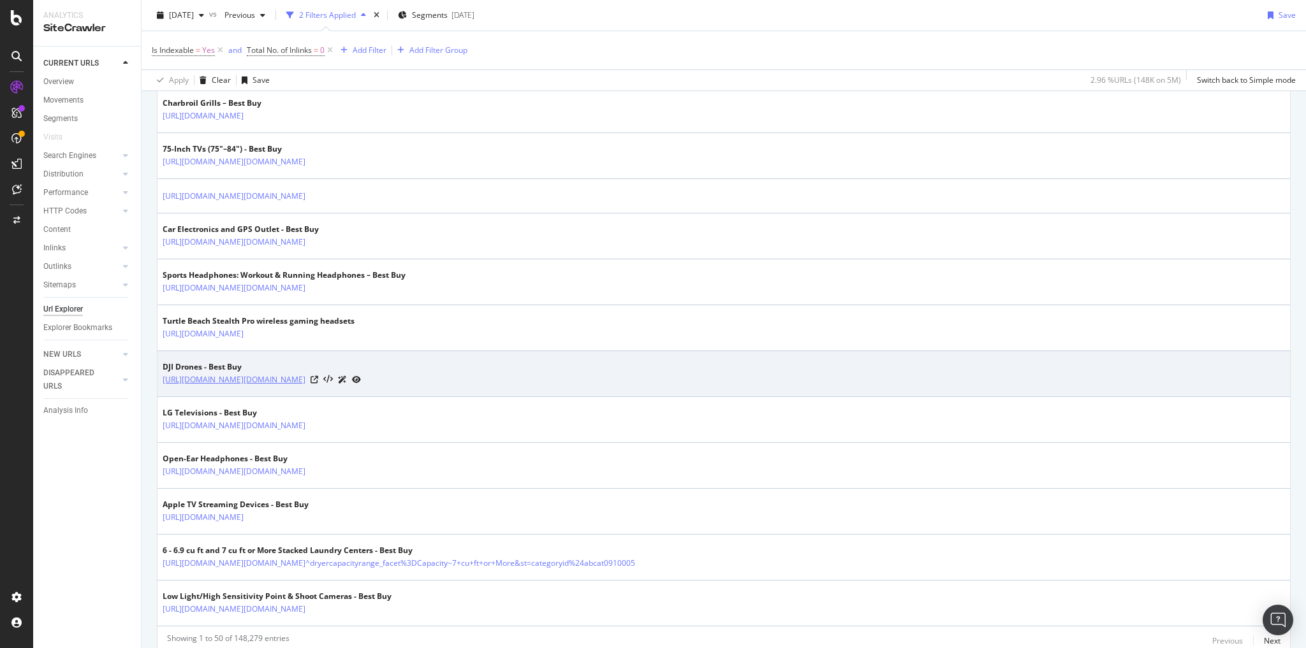
scroll to position [2132, 0]
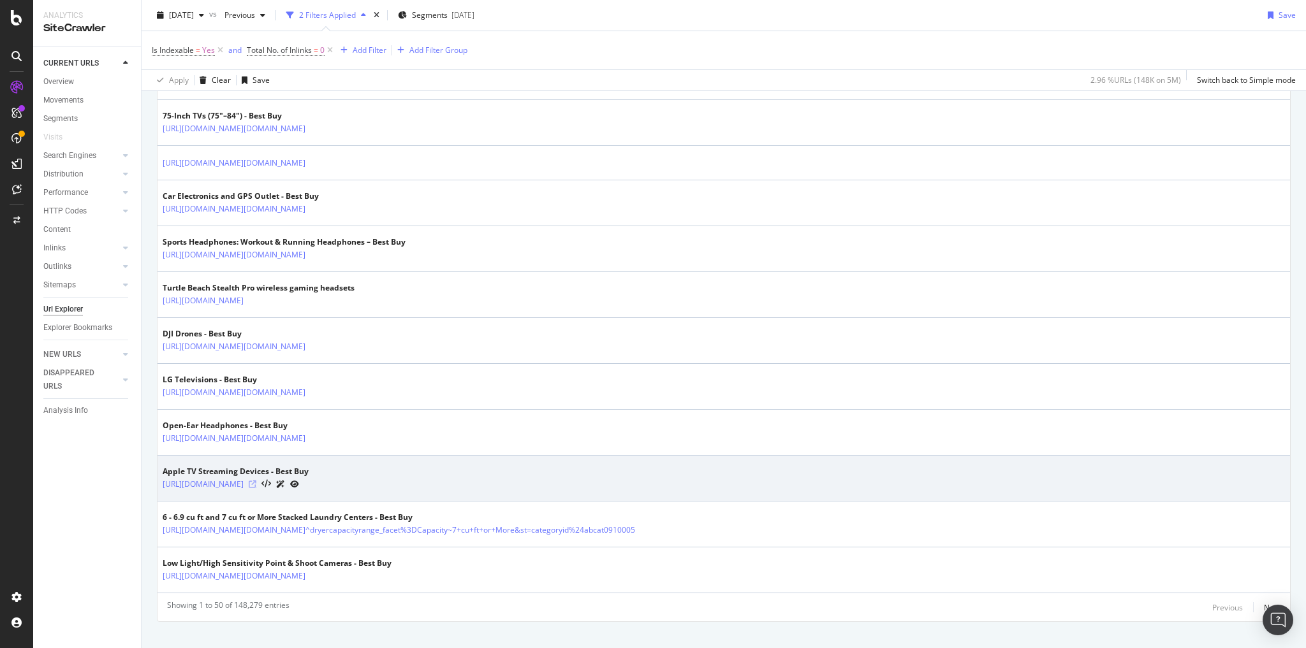
click at [256, 481] on icon at bounding box center [253, 485] width 8 height 8
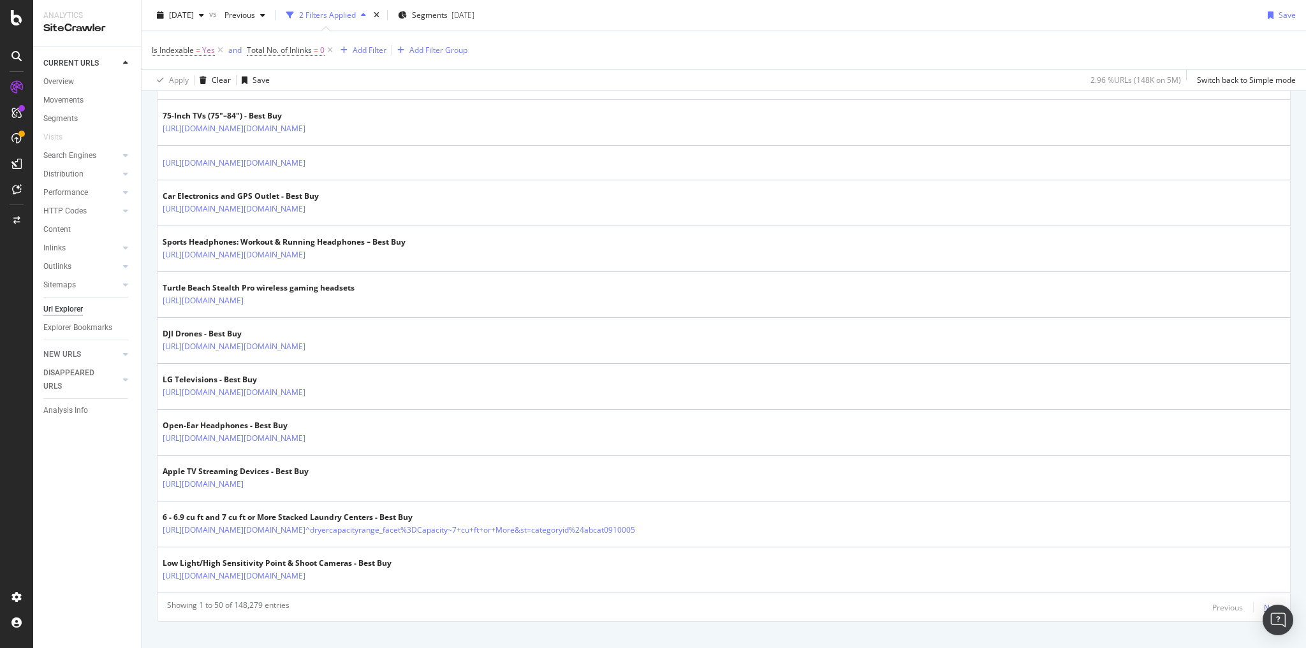
click at [1266, 603] on div "Next" at bounding box center [1272, 608] width 17 height 11
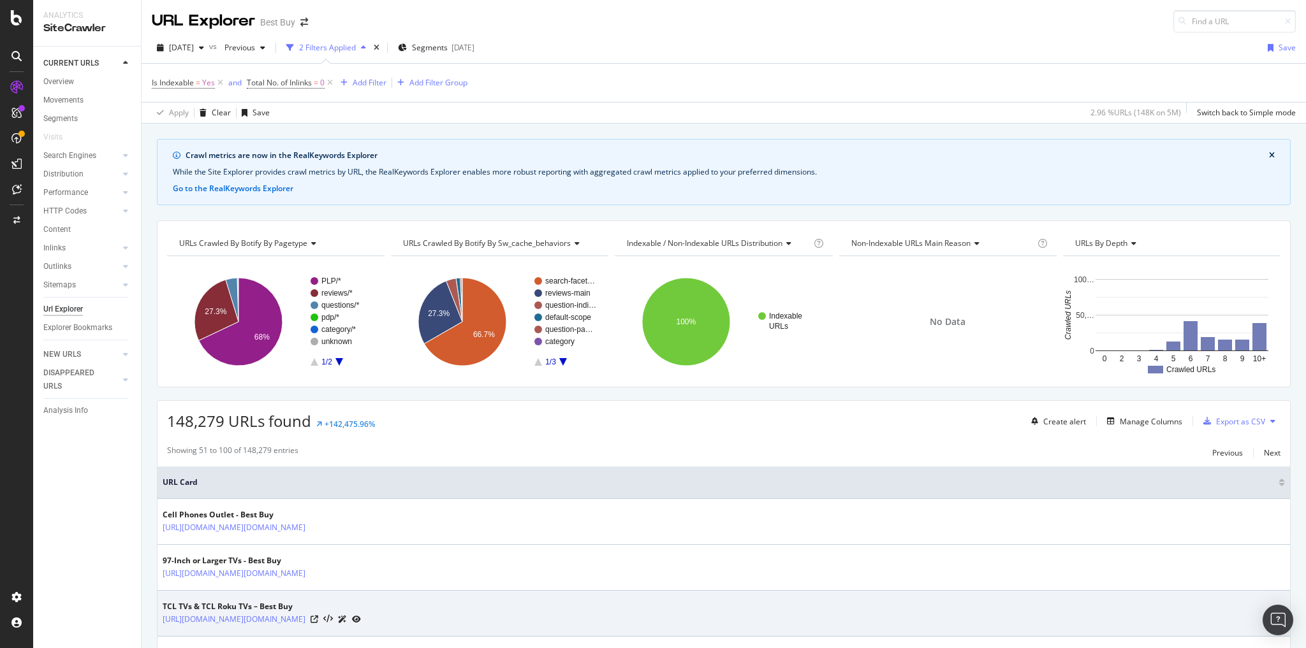
scroll to position [102, 0]
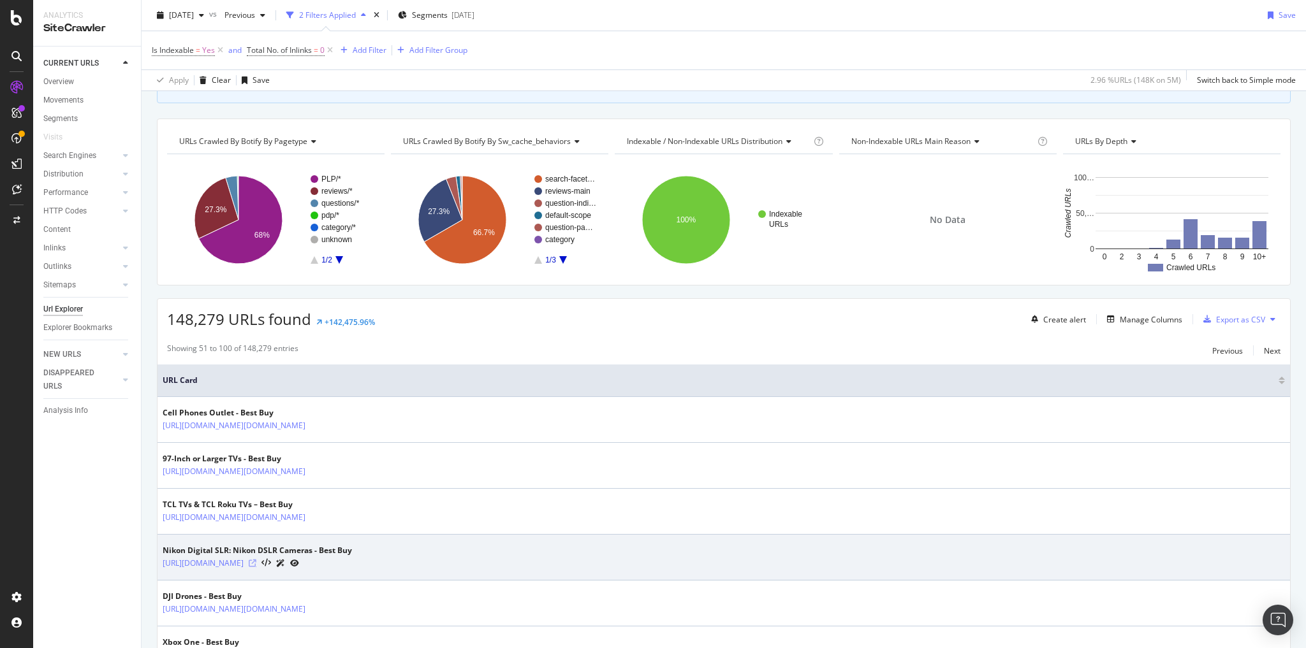
click at [256, 560] on icon at bounding box center [253, 564] width 8 height 8
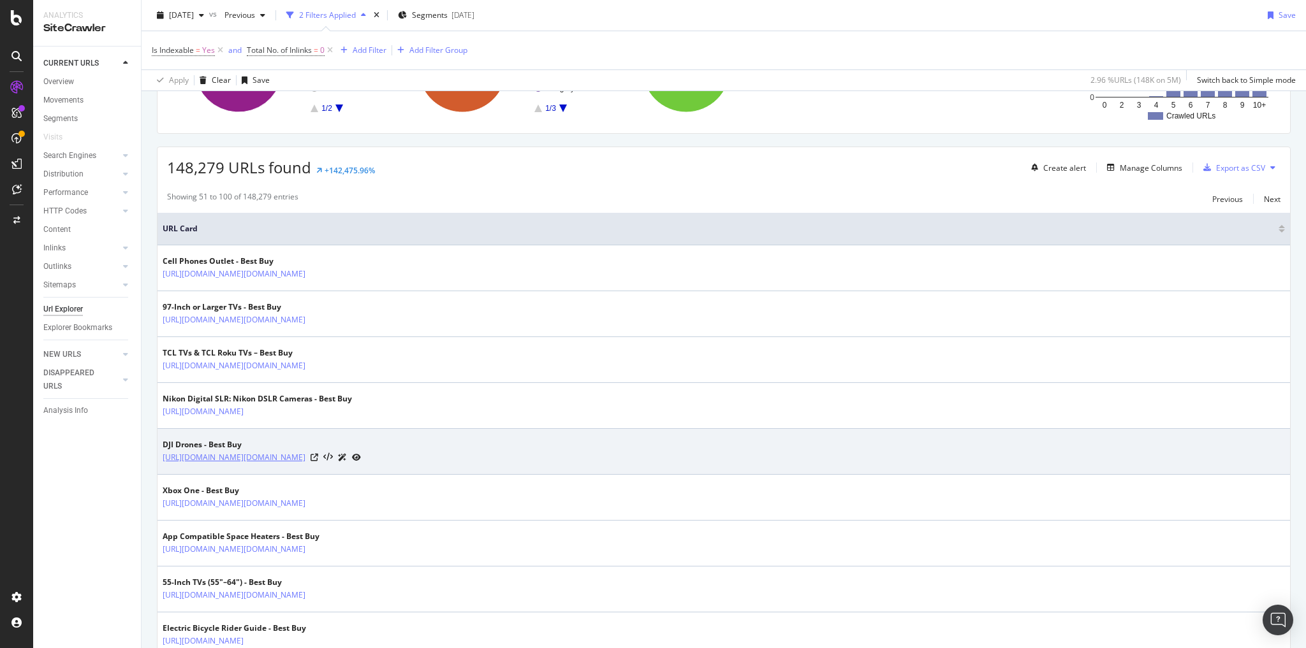
scroll to position [255, 0]
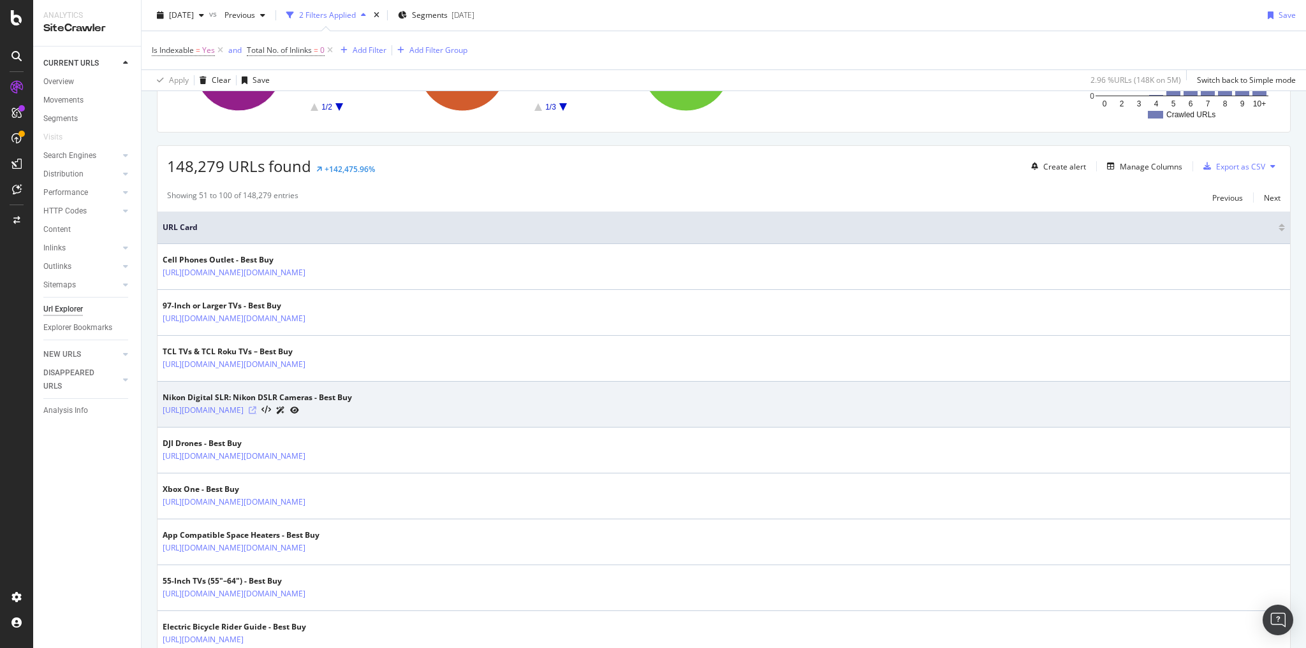
click at [256, 407] on icon at bounding box center [253, 411] width 8 height 8
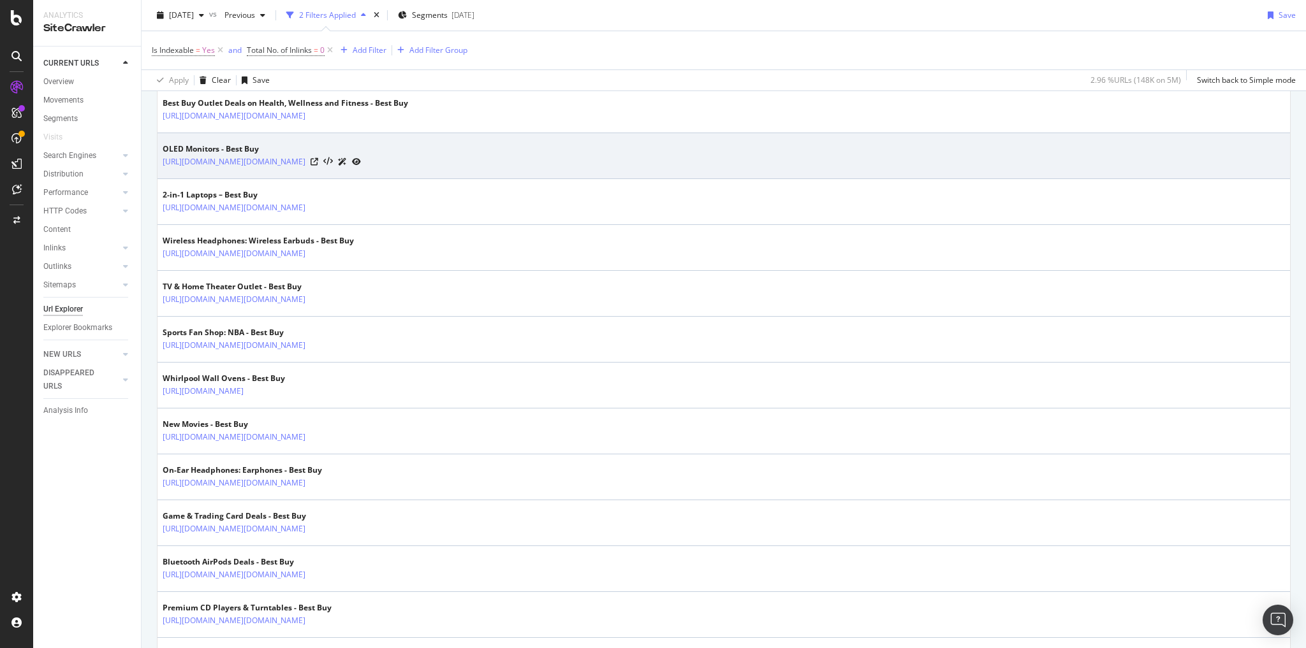
scroll to position [1071, 0]
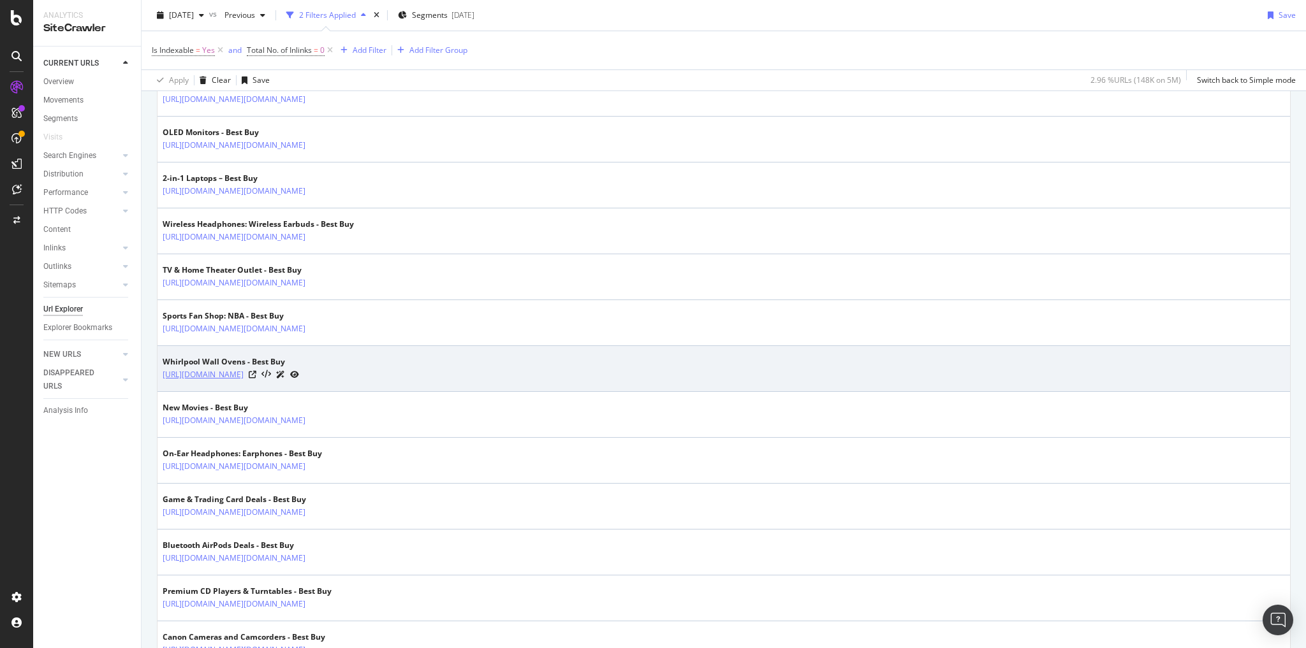
click at [244, 369] on link "https://www.bestbuy.com/site/whirlpool/whirlpool-wall-ovens/pcmcat157300050012.…" at bounding box center [203, 375] width 81 height 13
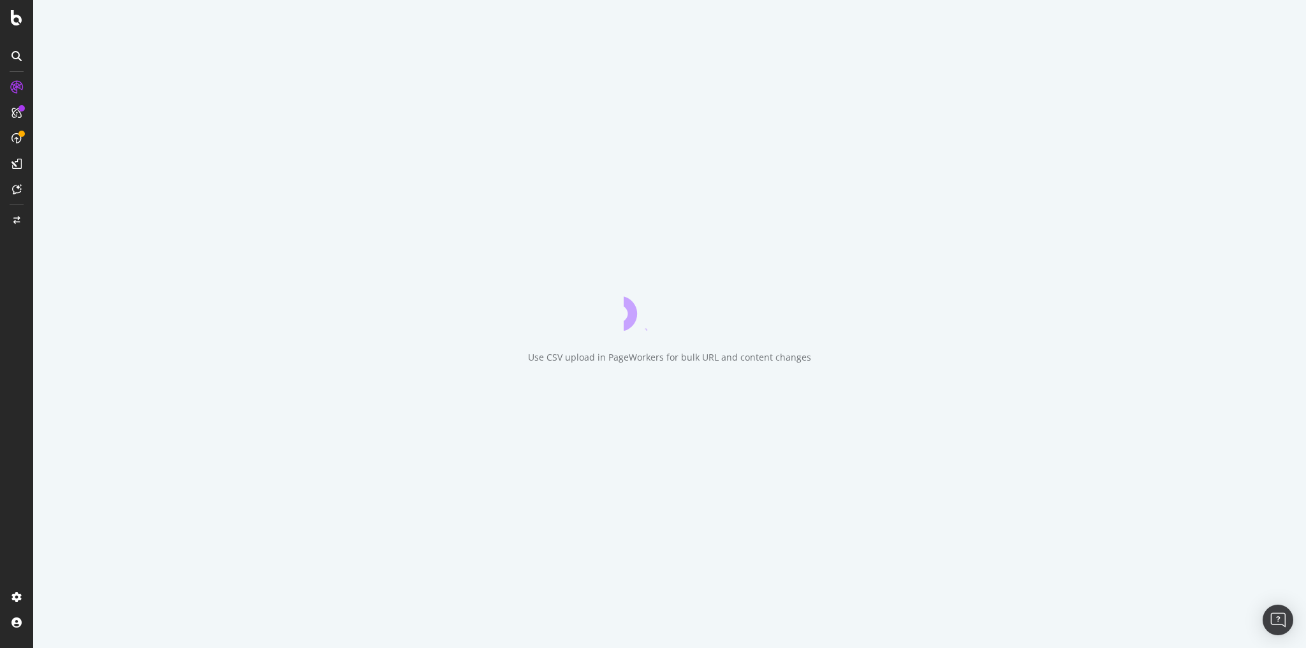
click at [569, 391] on div "Use CSV upload in PageWorkers for bulk URL and content changes" at bounding box center [669, 324] width 1273 height 648
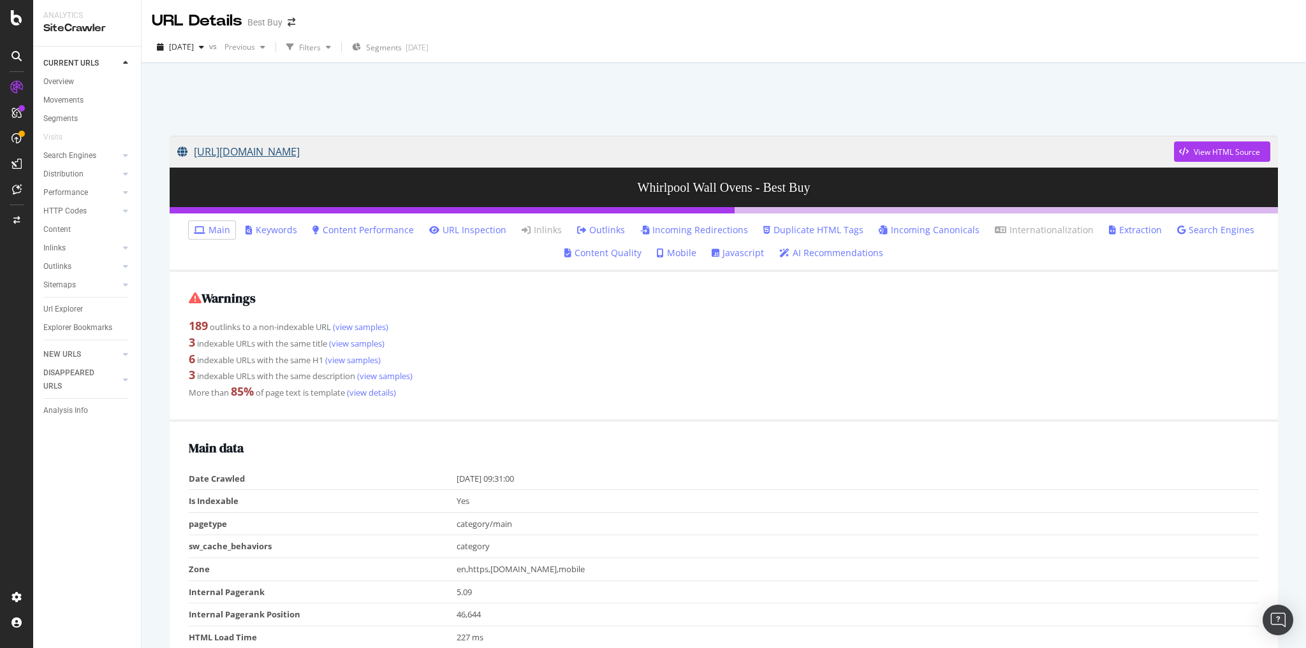
click at [553, 153] on link "[URL][DOMAIN_NAME]" at bounding box center [675, 152] width 997 height 32
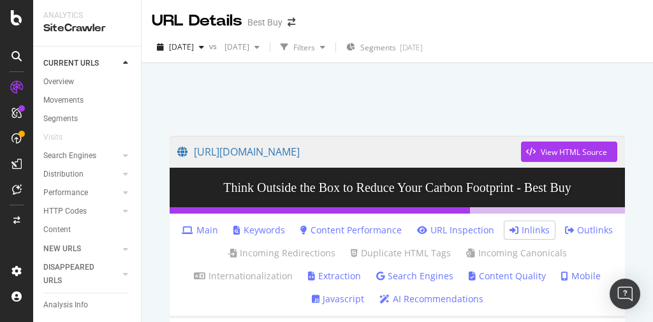
scroll to position [1020, 0]
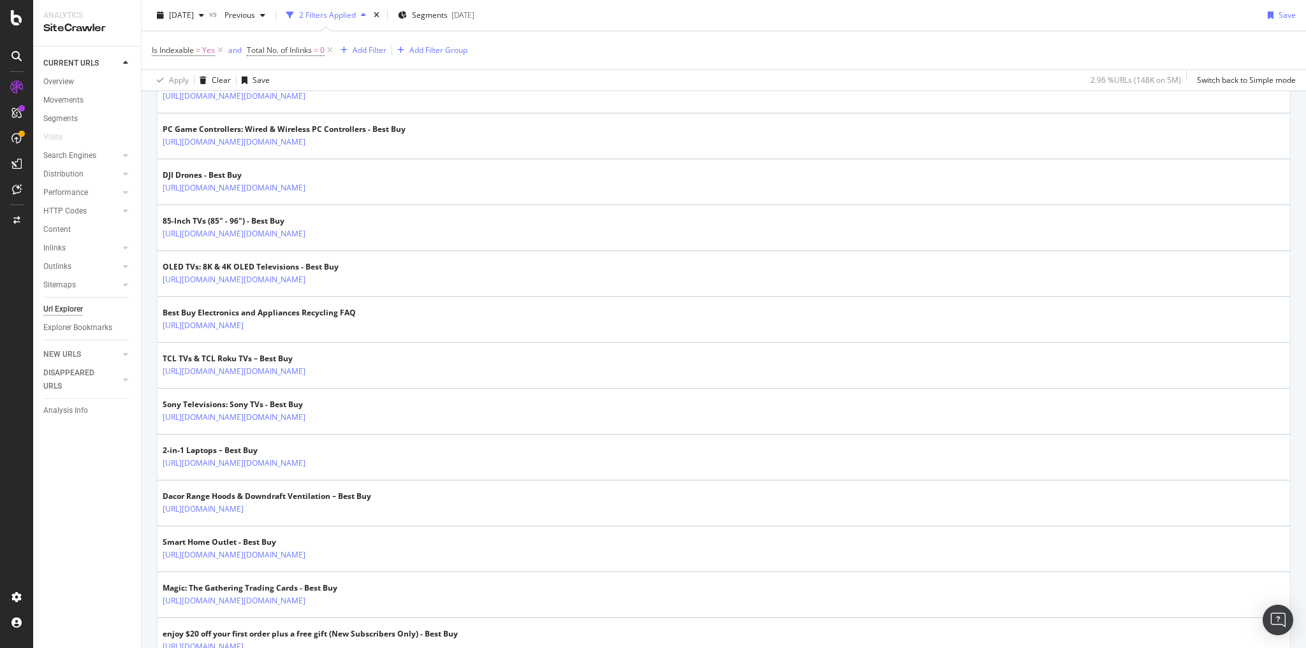
scroll to position [1683, 0]
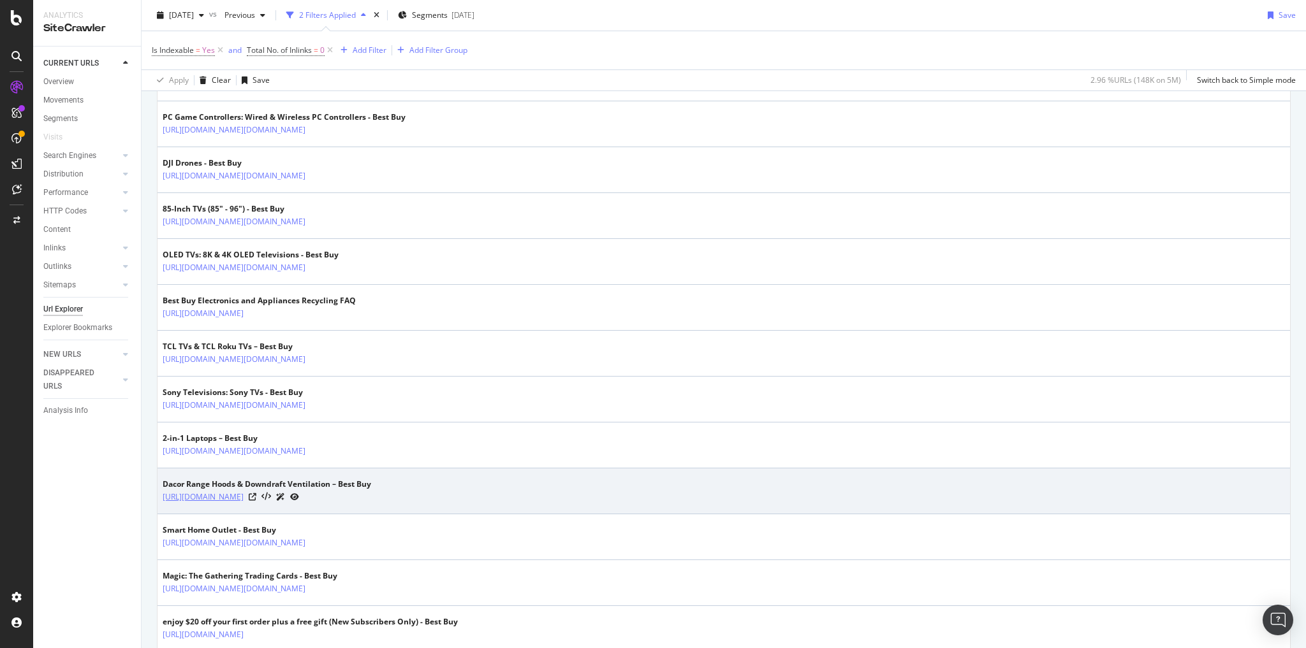
click at [244, 491] on link "https://www.bestbuy.com/site/dacor/dacor-range-hoods-downdraft-ventilation/pcmc…" at bounding box center [203, 497] width 81 height 13
click at [256, 494] on icon at bounding box center [253, 498] width 8 height 8
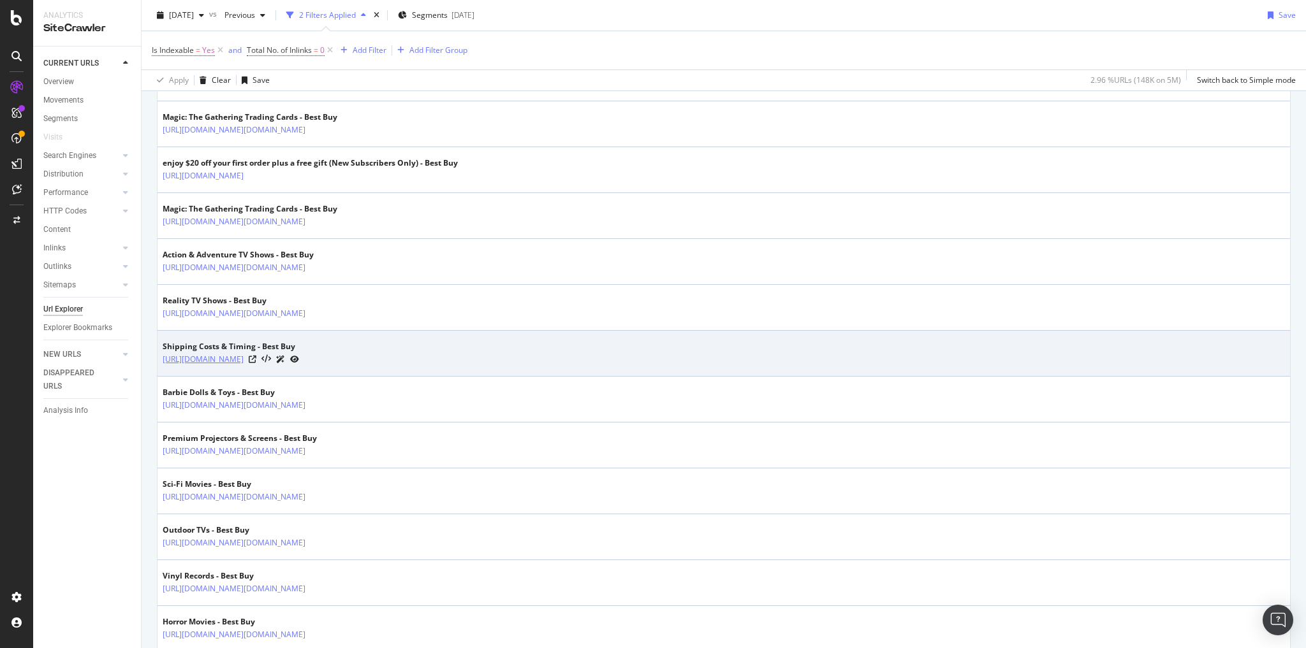
scroll to position [2201, 0]
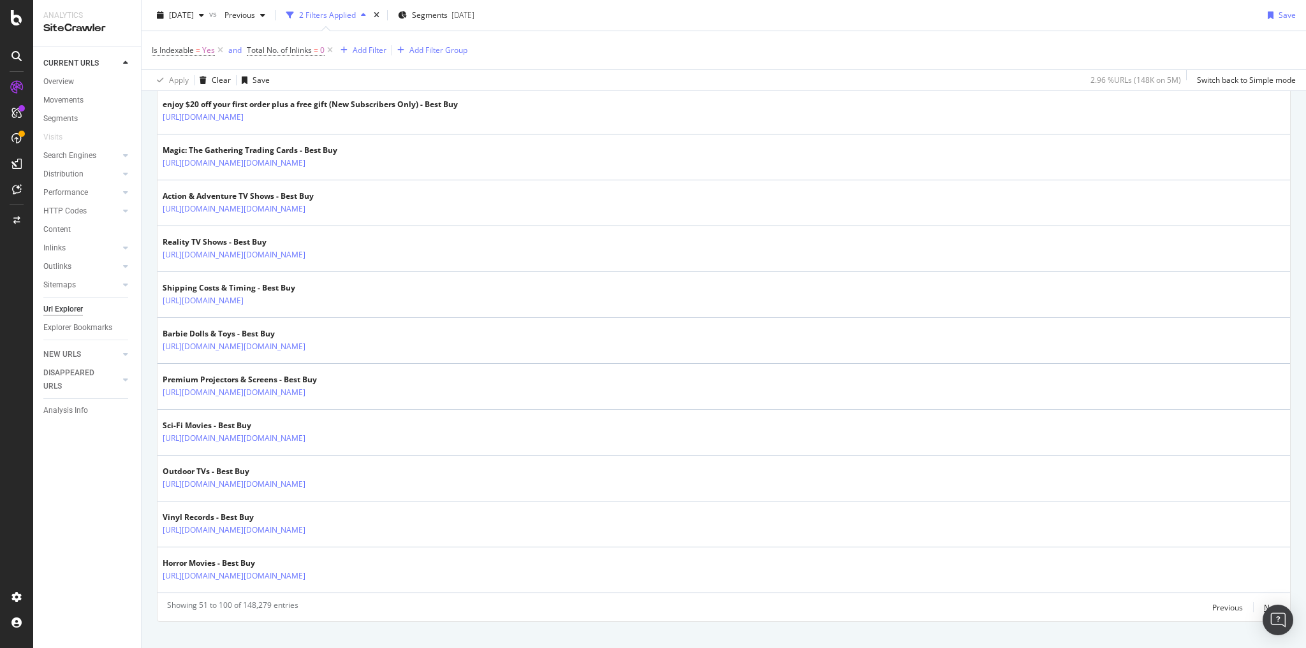
click at [1264, 603] on div "Next" at bounding box center [1272, 608] width 17 height 11
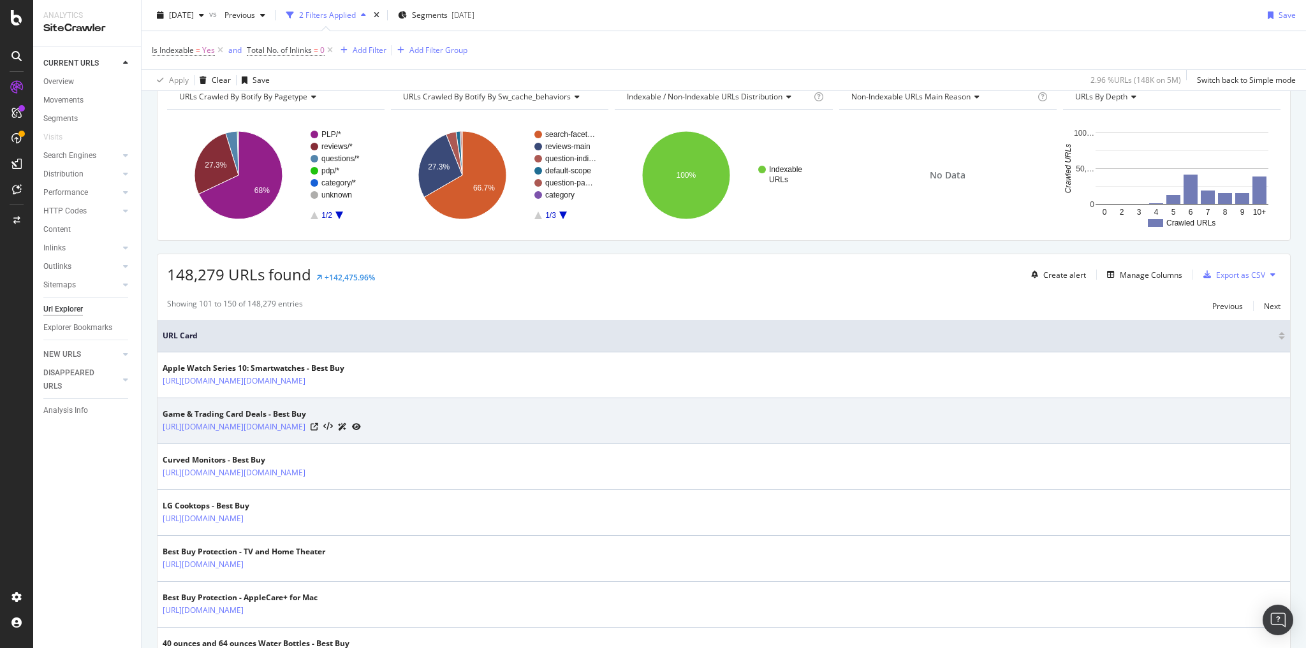
scroll to position [153, 0]
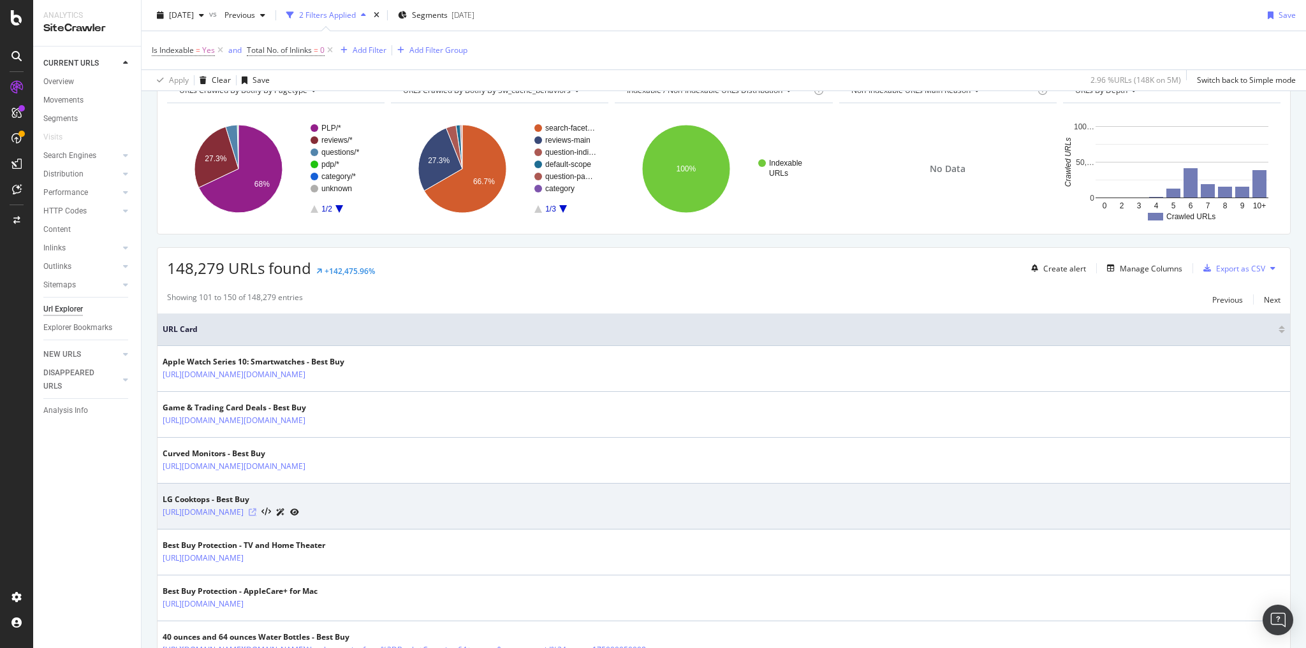
click at [256, 509] on icon at bounding box center [253, 513] width 8 height 8
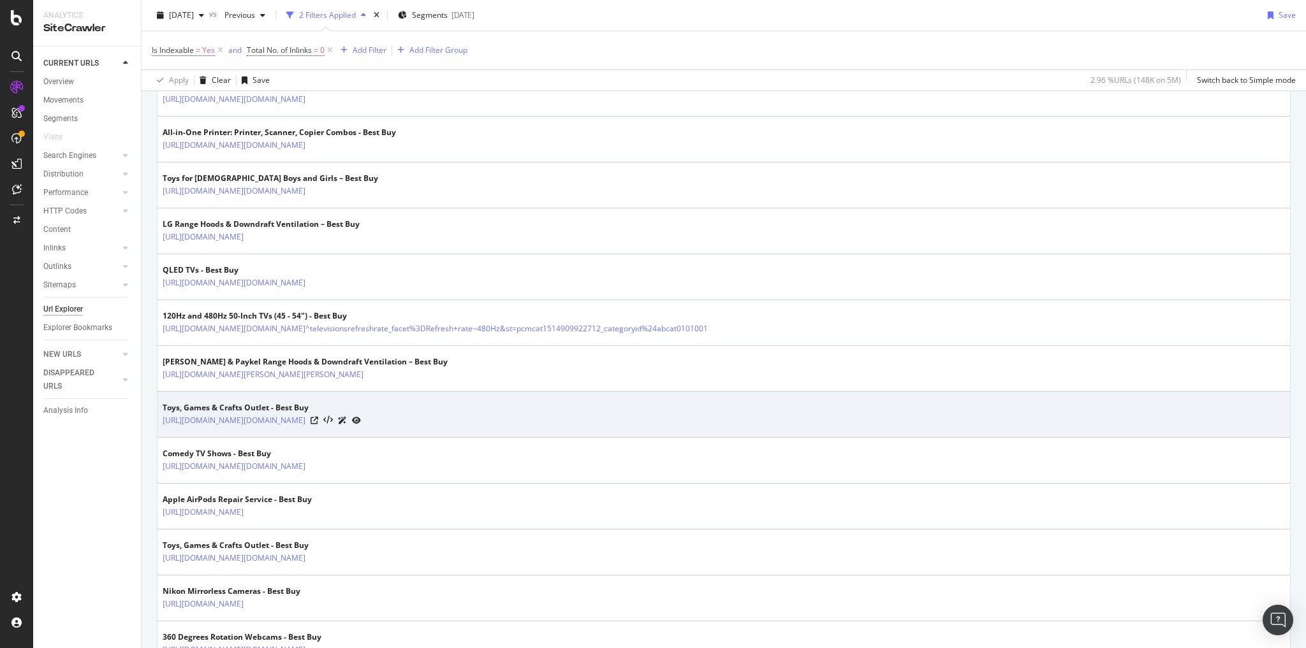
scroll to position [1377, 0]
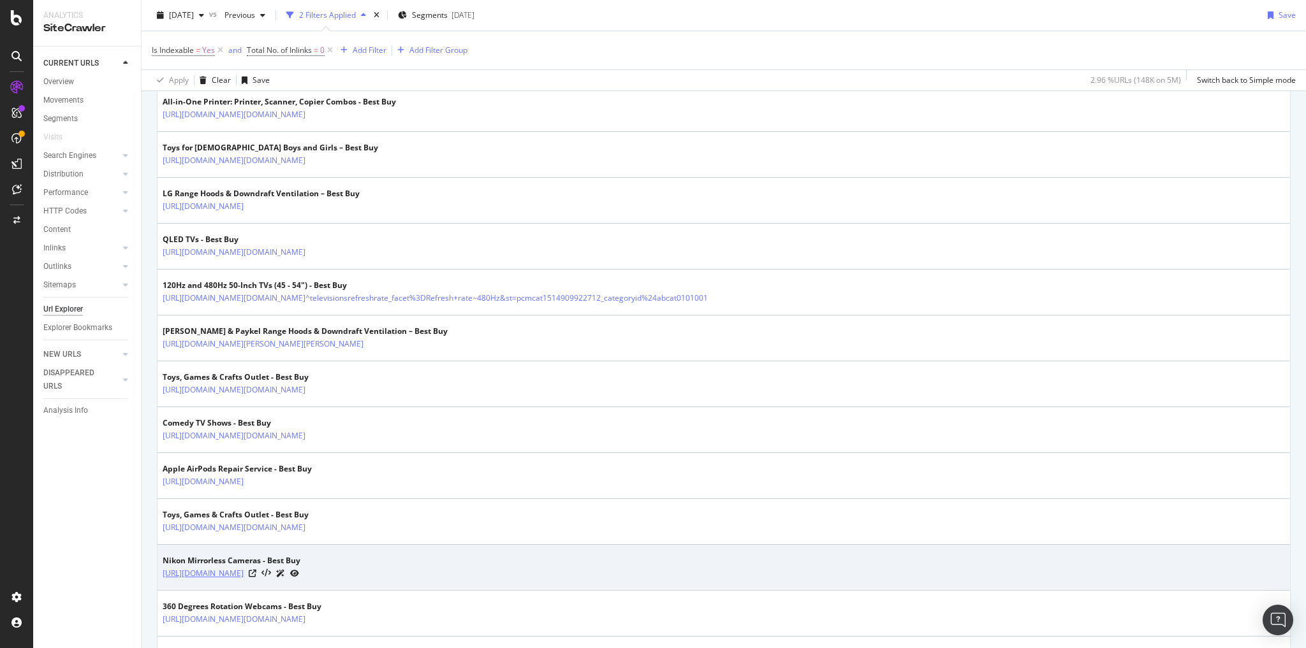
click at [244, 567] on link "https://www.bestbuy.com/site/all-nikon-cameras/nikon-mirrorless-cameras/pcmcat2…" at bounding box center [203, 573] width 81 height 13
click at [256, 570] on icon at bounding box center [253, 574] width 8 height 8
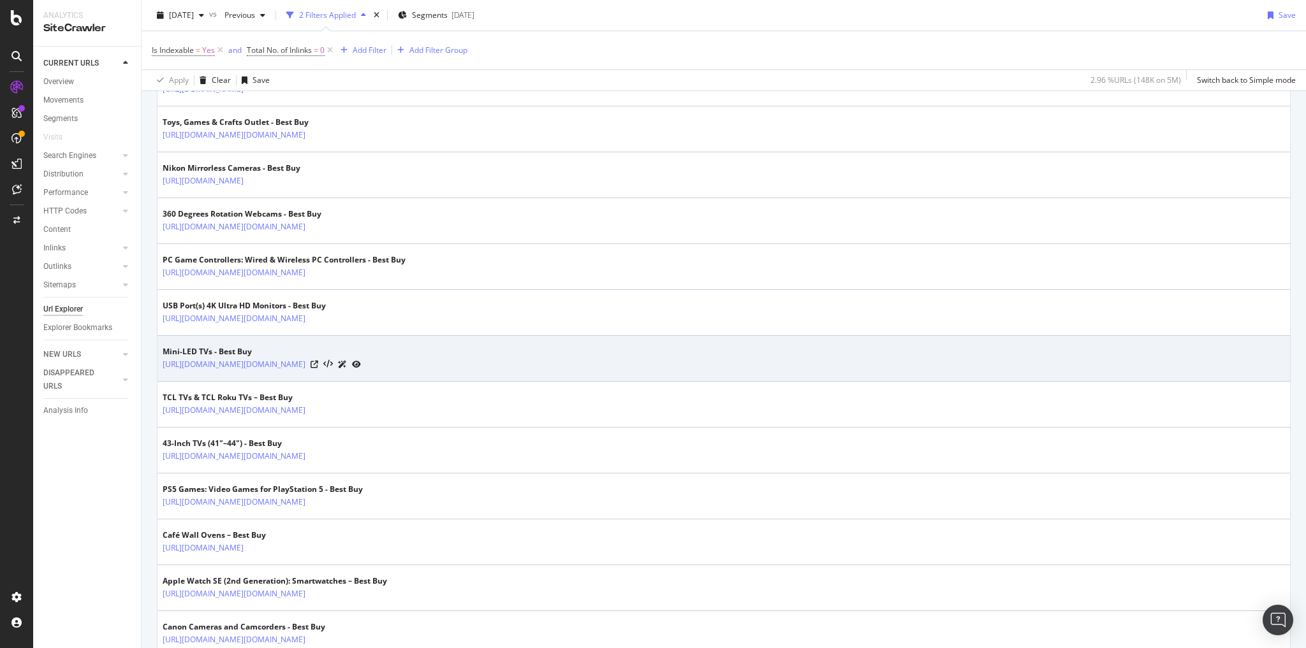
scroll to position [1785, 0]
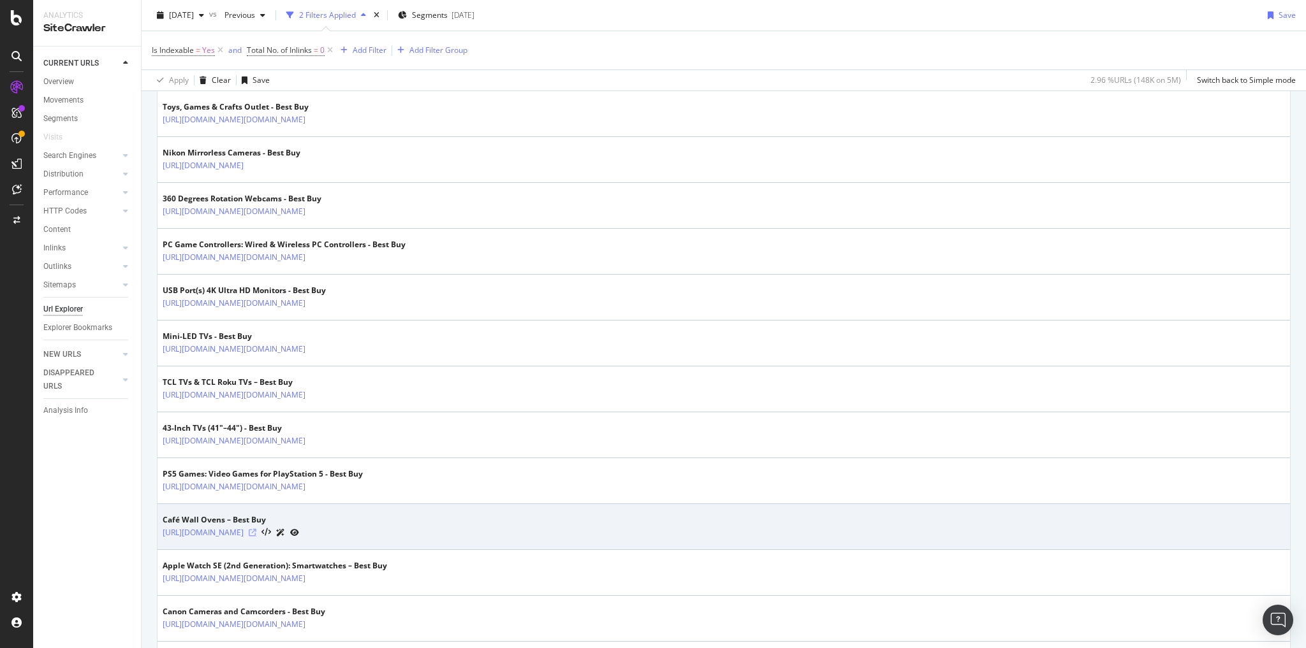
click at [256, 529] on icon at bounding box center [253, 533] width 8 height 8
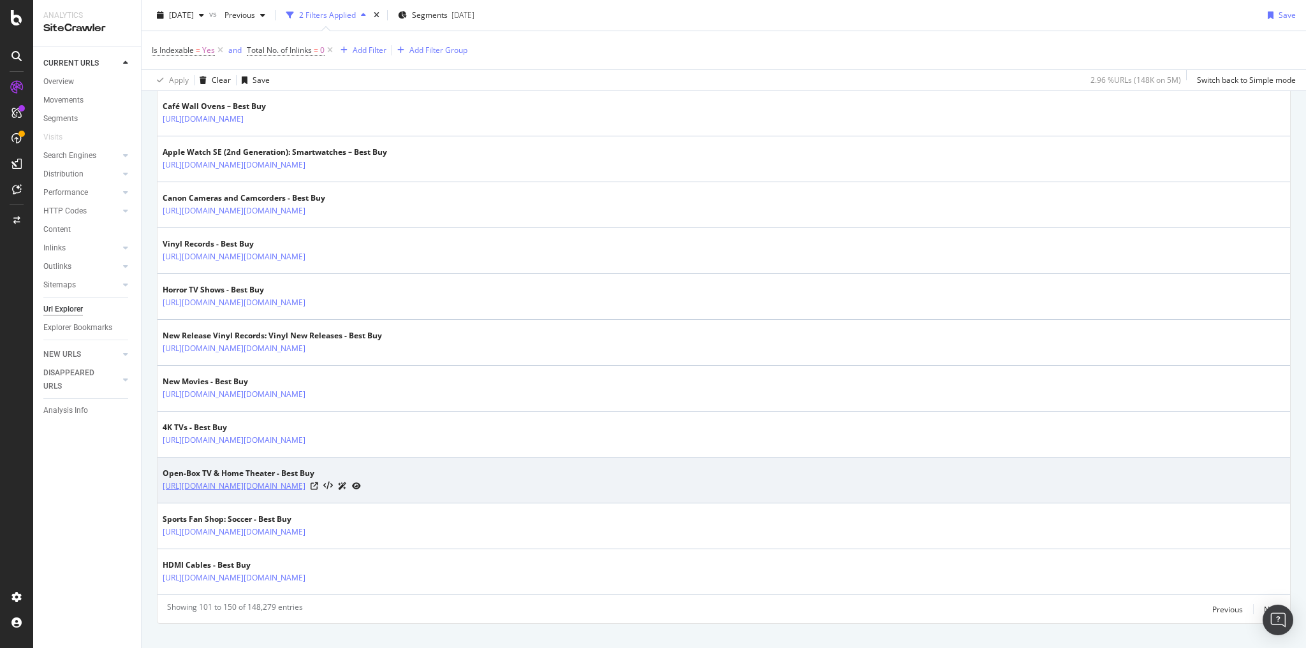
scroll to position [2201, 0]
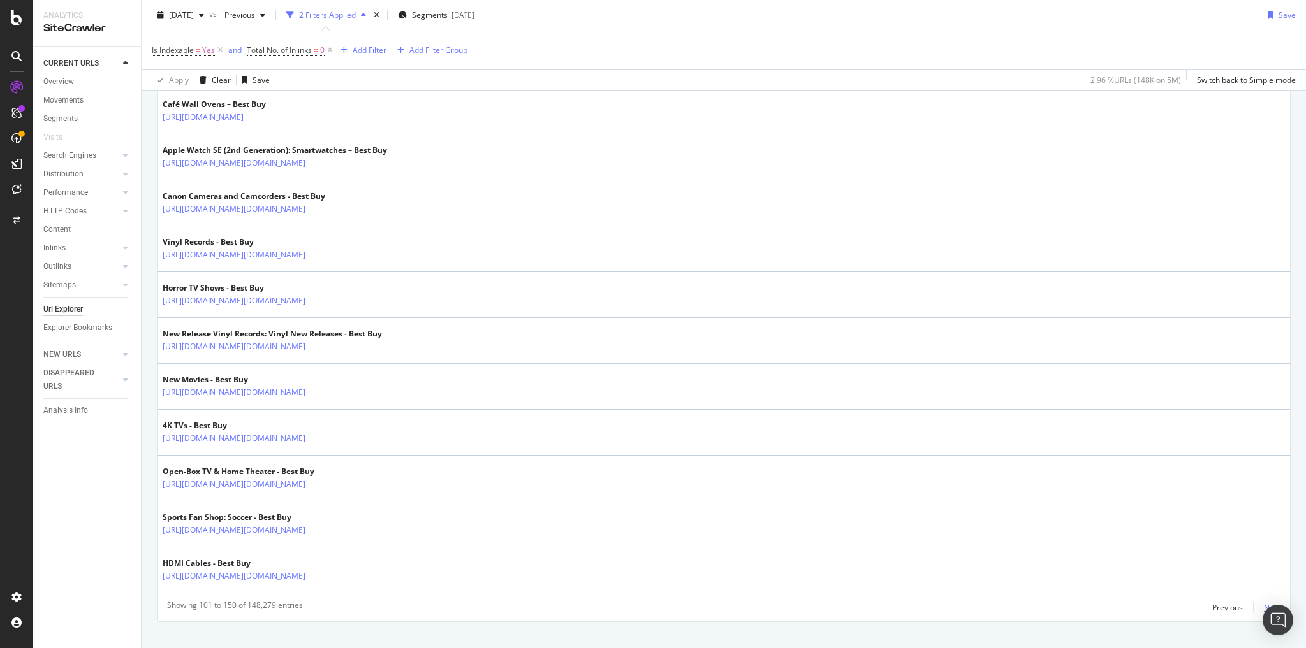
click at [1264, 603] on div "Next" at bounding box center [1272, 608] width 17 height 11
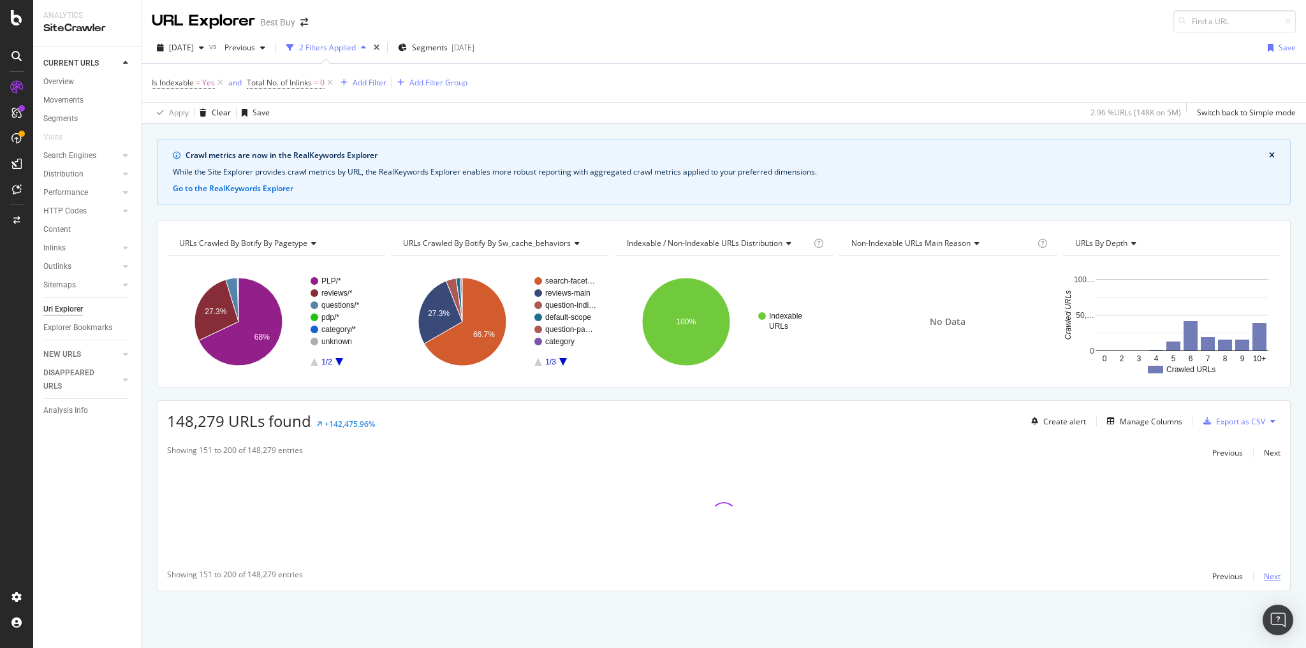
scroll to position [0, 0]
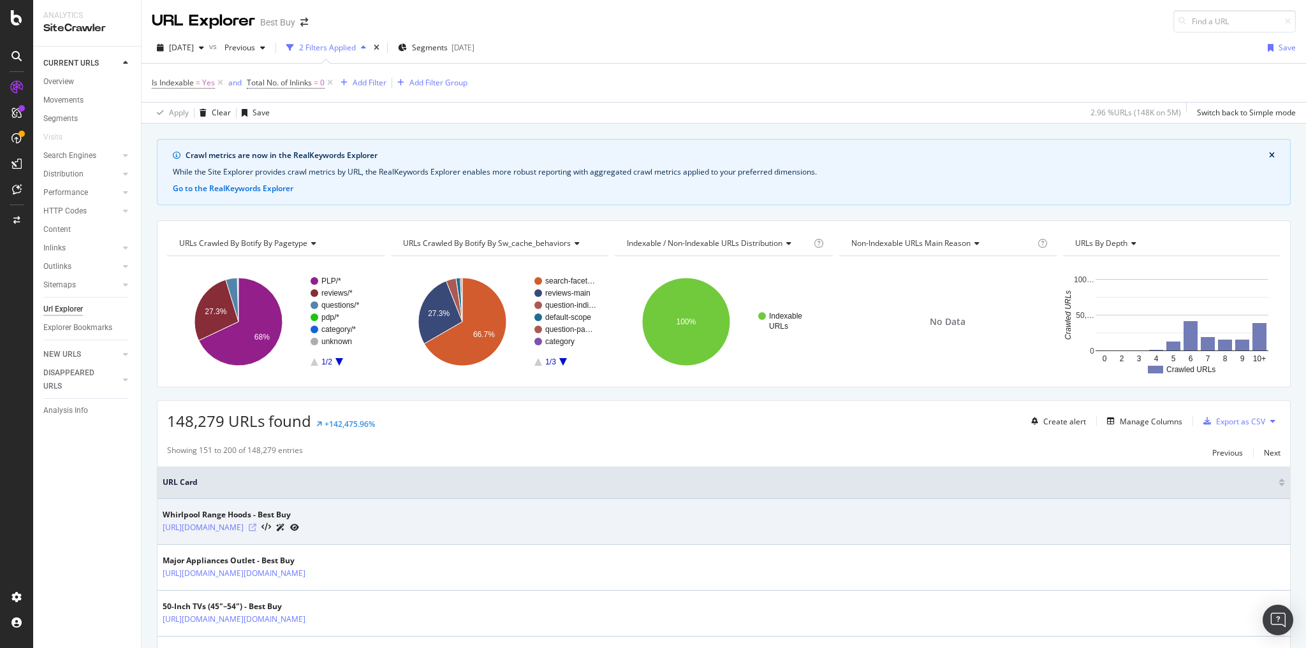
click at [256, 525] on icon at bounding box center [253, 528] width 8 height 8
